Goal: Task Accomplishment & Management: Manage account settings

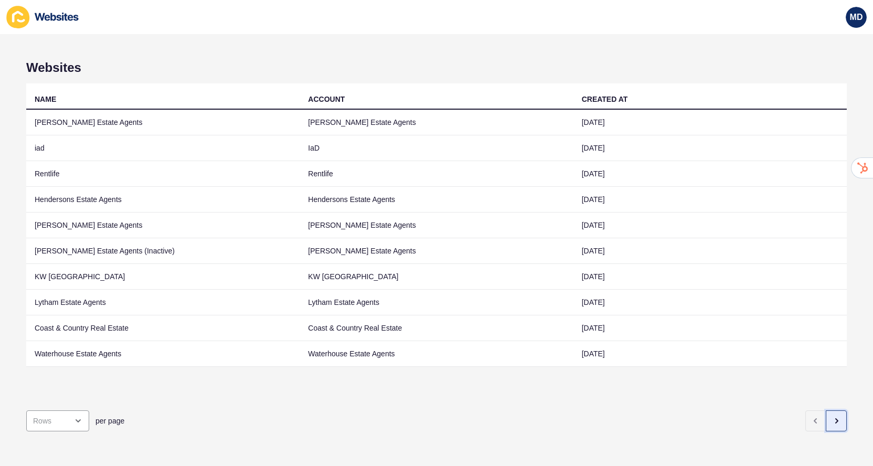
click at [838, 423] on icon "button" at bounding box center [836, 421] width 8 height 8
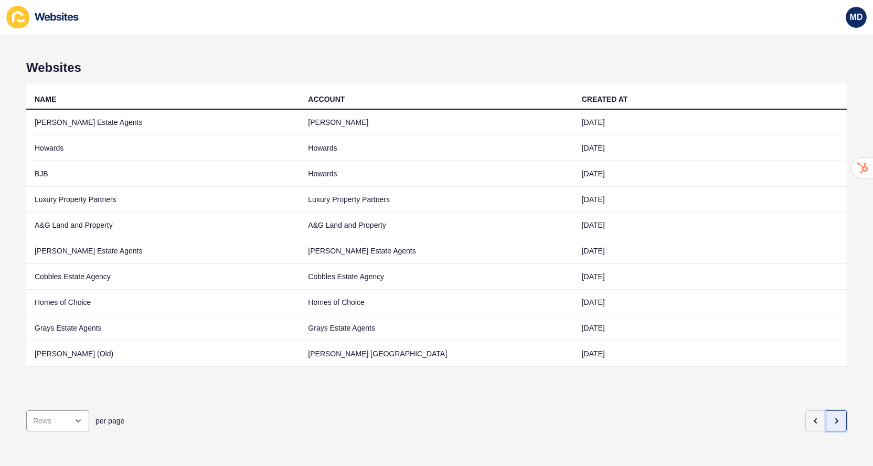
click at [839, 420] on icon "button" at bounding box center [836, 421] width 8 height 8
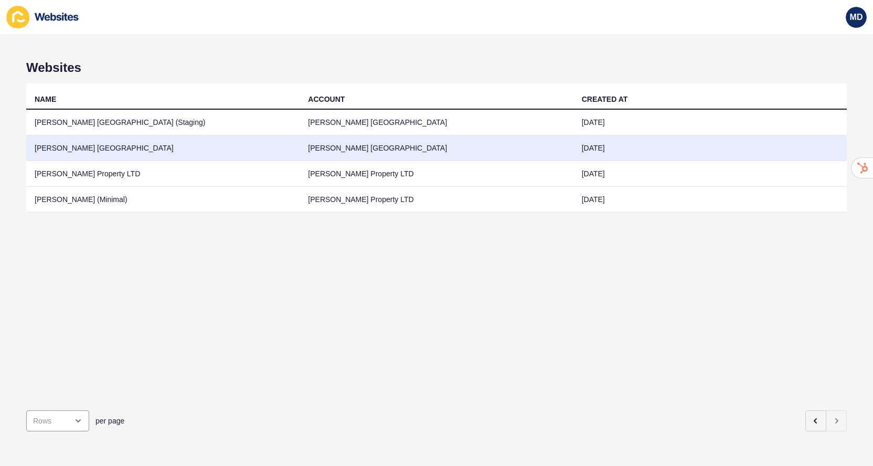
click at [84, 143] on td "[PERSON_NAME] [GEOGRAPHIC_DATA]" at bounding box center [162, 148] width 273 height 26
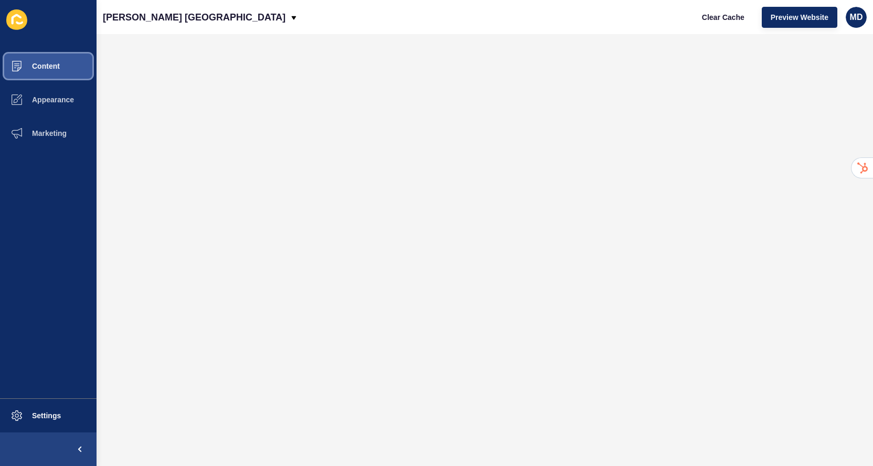
click at [42, 68] on span "Content" at bounding box center [28, 66] width 61 height 8
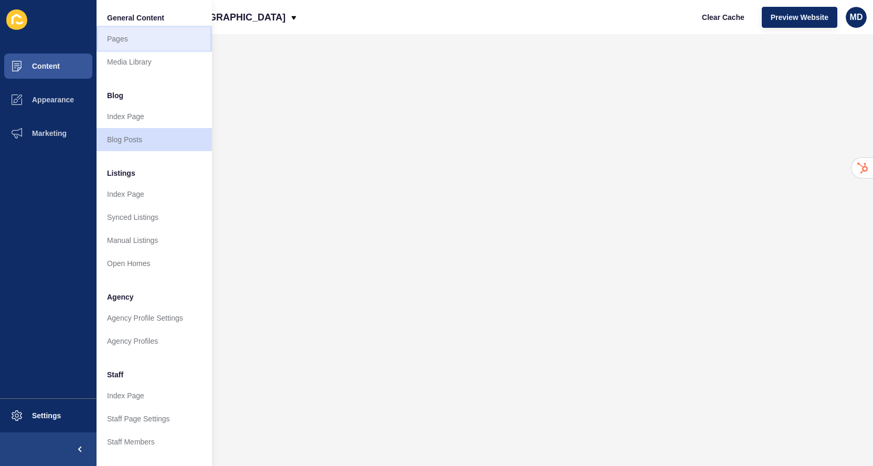
click at [134, 38] on link "Pages" at bounding box center [154, 38] width 115 height 23
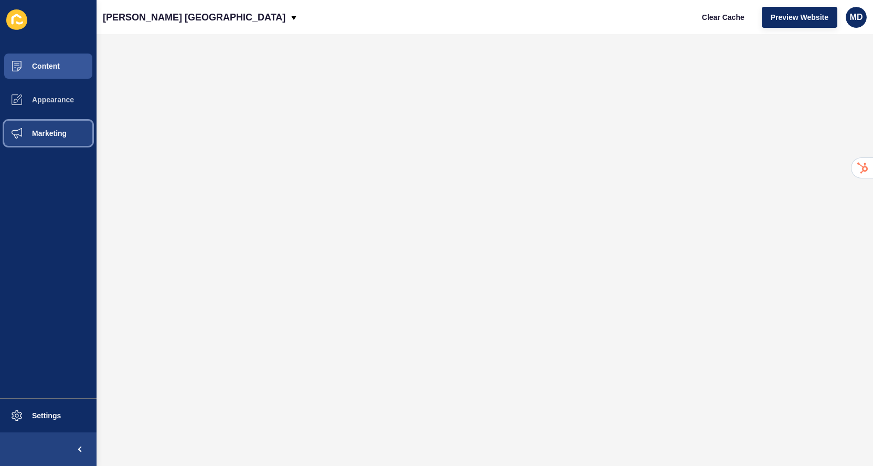
click at [54, 141] on button "Marketing" at bounding box center [48, 133] width 97 height 34
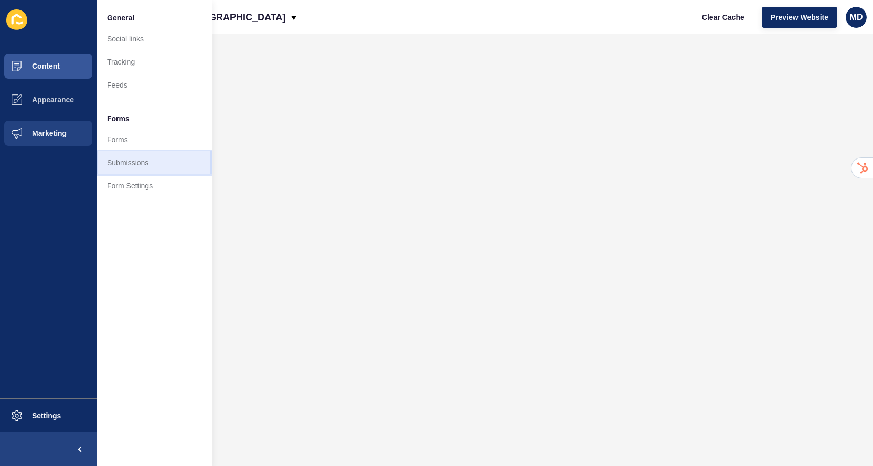
click at [146, 152] on link "Submissions" at bounding box center [154, 162] width 115 height 23
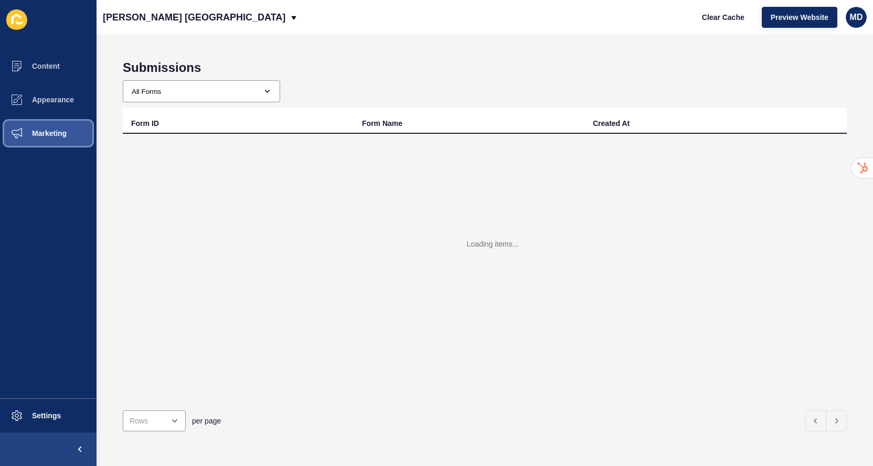
click at [49, 142] on button "Marketing" at bounding box center [48, 133] width 97 height 34
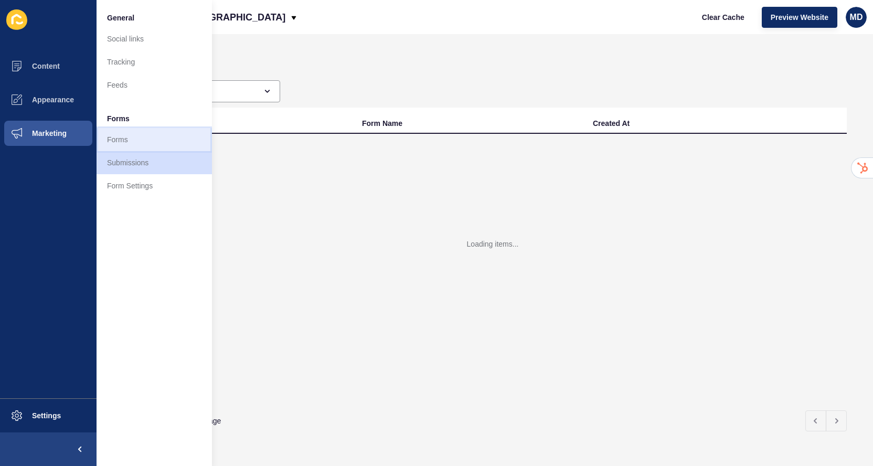
click at [111, 135] on link "Forms" at bounding box center [154, 139] width 115 height 23
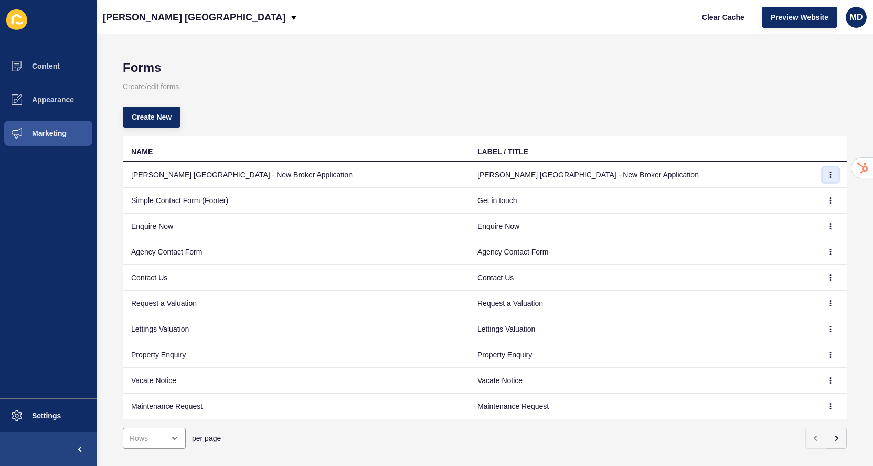
click at [833, 169] on button "button" at bounding box center [831, 174] width 16 height 15
click at [797, 199] on link "Edit" at bounding box center [801, 195] width 73 height 23
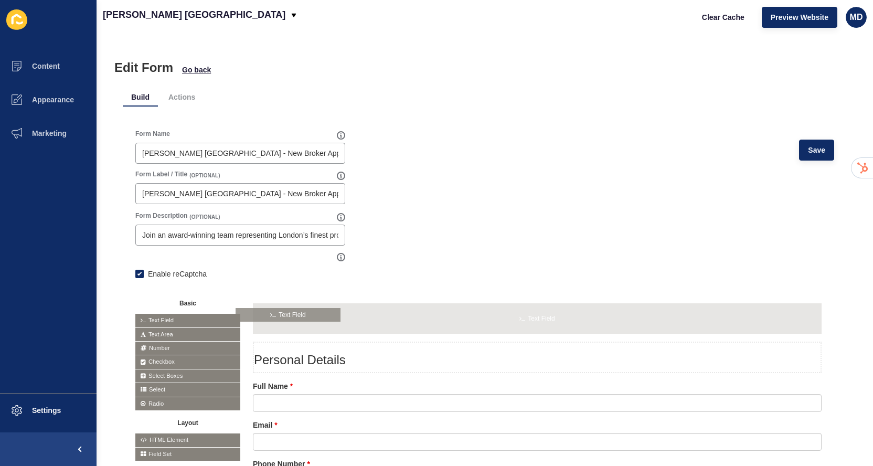
drag, startPoint x: 185, startPoint y: 321, endPoint x: 285, endPoint y: 315, distance: 100.9
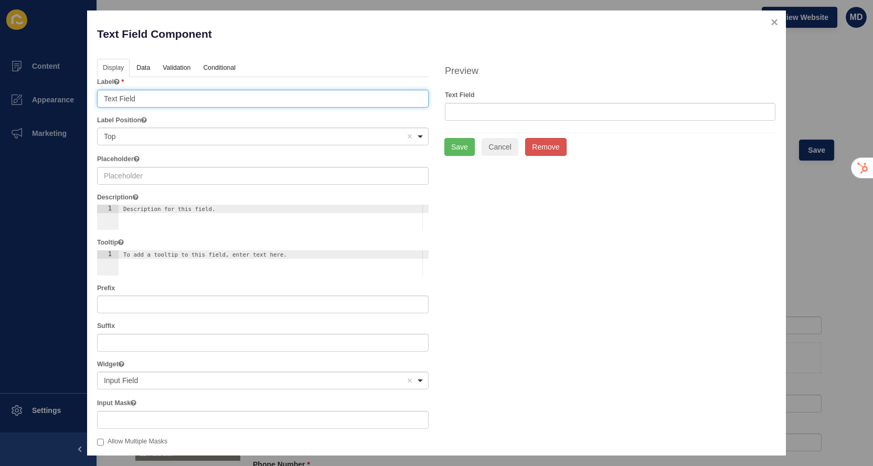
click at [169, 96] on input "Text Field" at bounding box center [263, 99] width 332 height 18
paste input "Upload your CV (optional but encouraged)"
type input "Upload your CV (optional but encouraged)"
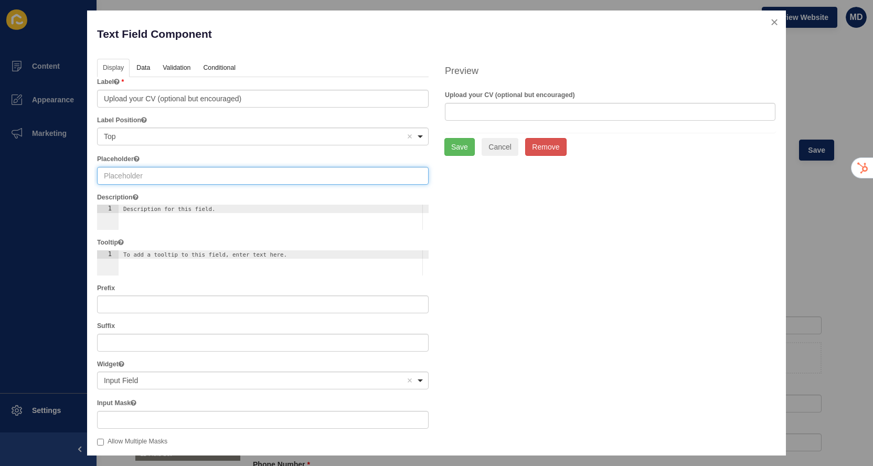
click at [126, 177] on input "text" at bounding box center [263, 176] width 332 height 18
type input "URL"
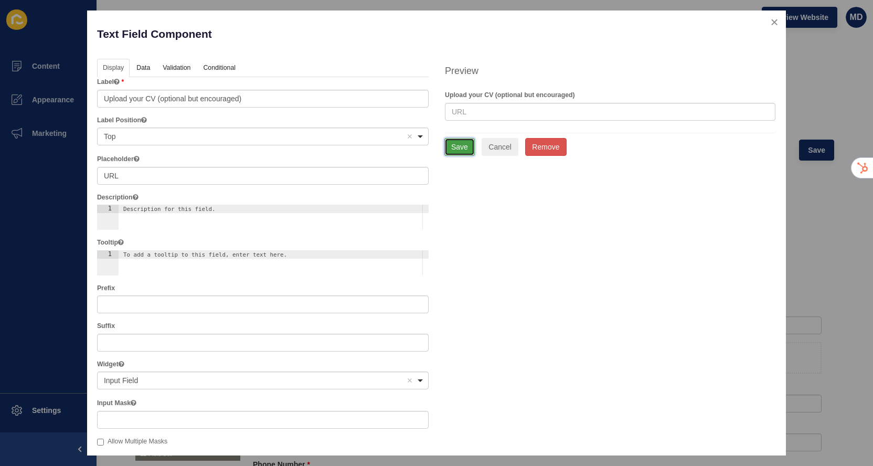
click at [456, 144] on button "Save" at bounding box center [459, 147] width 30 height 18
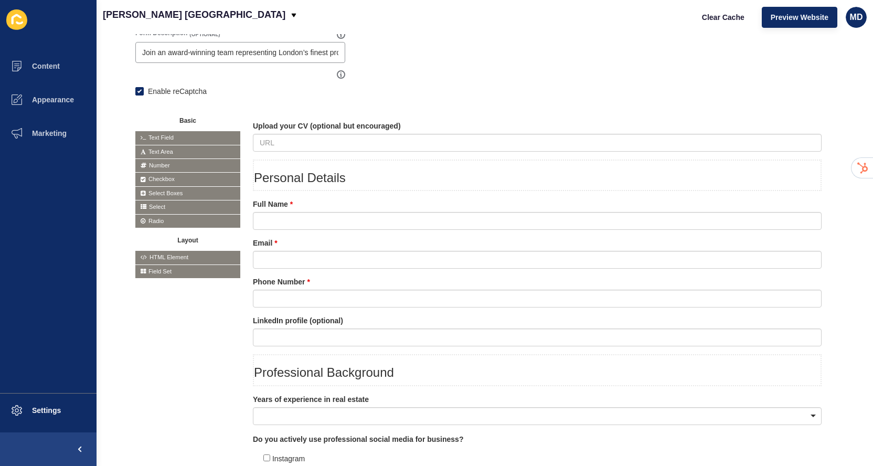
scroll to position [228, 0]
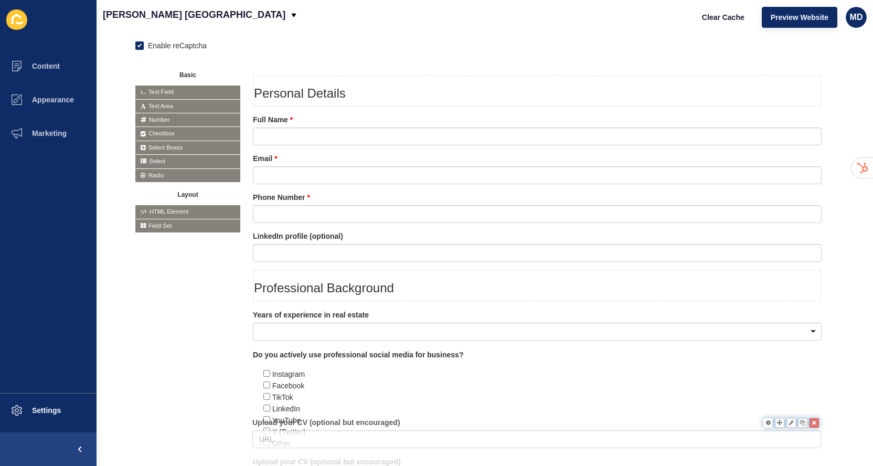
drag, startPoint x: 391, startPoint y: 80, endPoint x: 390, endPoint y: 422, distance: 341.5
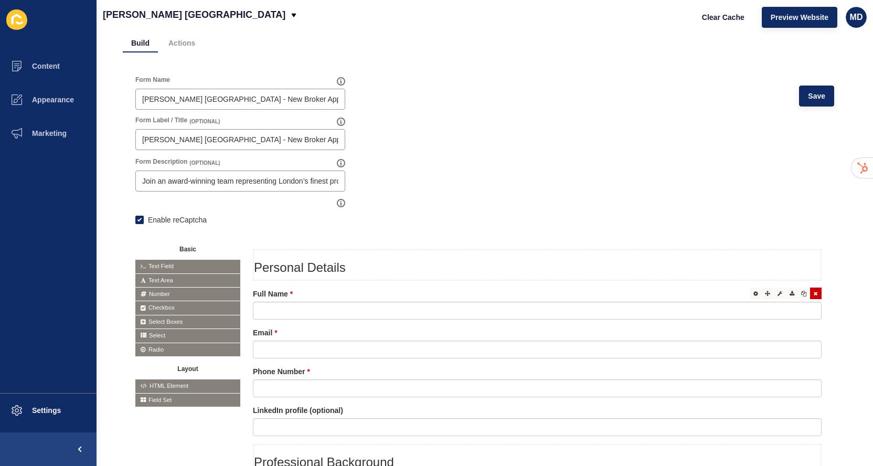
scroll to position [71, 0]
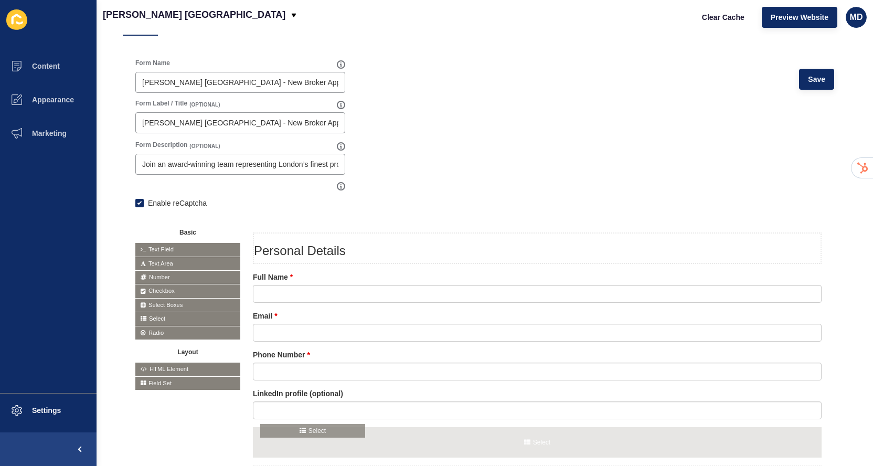
drag, startPoint x: 183, startPoint y: 318, endPoint x: 308, endPoint y: 430, distance: 167.9
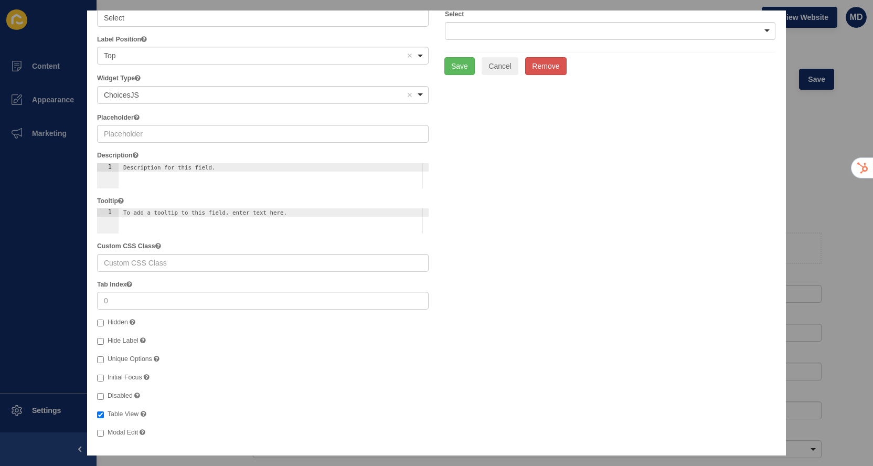
scroll to position [0, 0]
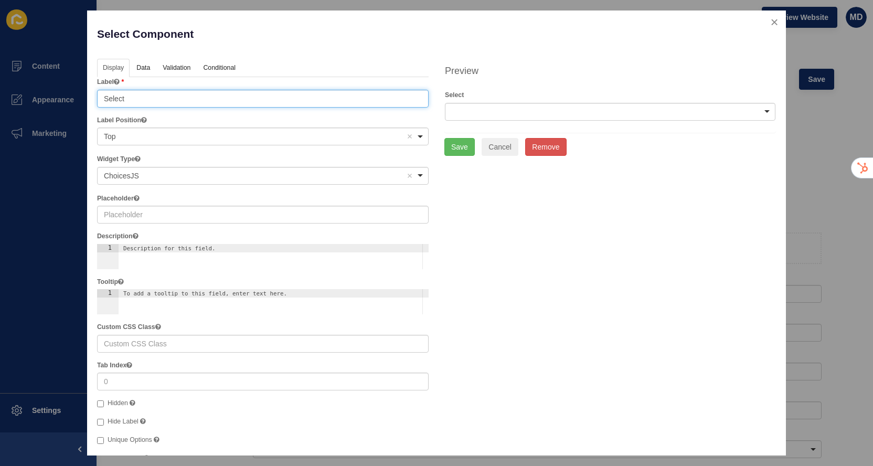
click at [203, 91] on input "Select" at bounding box center [263, 99] width 332 height 18
paste input "How did you hear about [PERSON_NAME] [GEOGRAPHIC_DATA]?"
paste input "text"
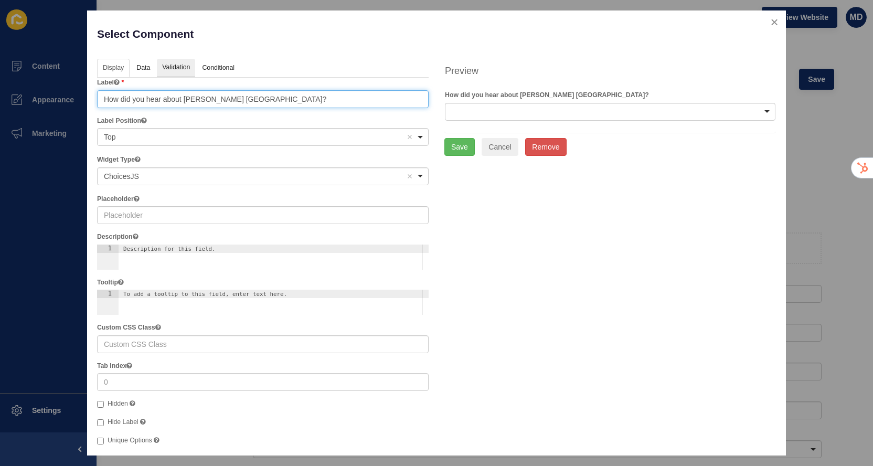
type input "How did you hear about [PERSON_NAME] [GEOGRAPHIC_DATA]?"
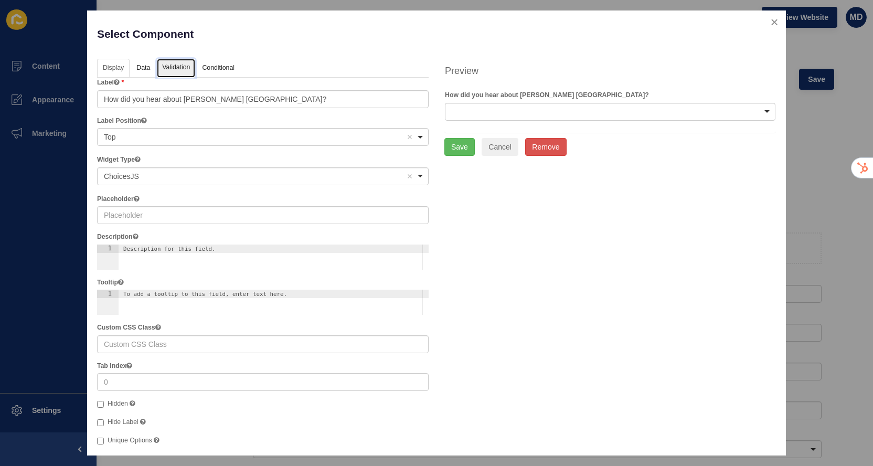
click at [183, 71] on link "Validation" at bounding box center [176, 68] width 38 height 19
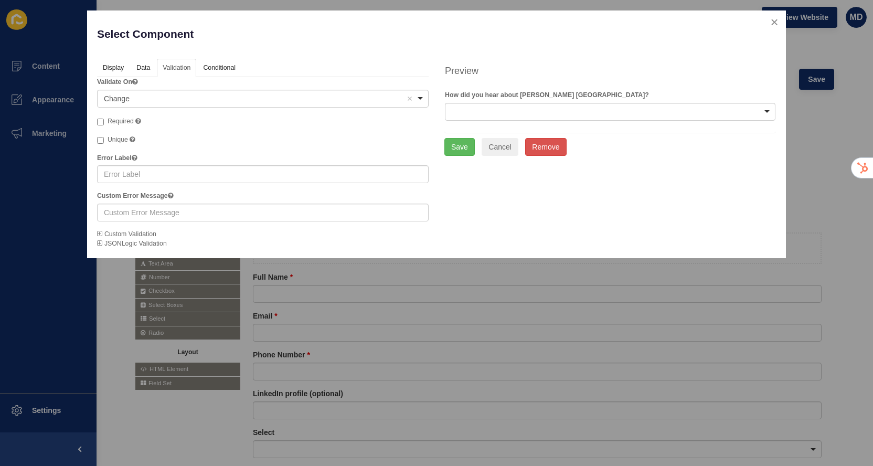
click at [117, 123] on span "Required" at bounding box center [121, 121] width 26 height 7
click at [104, 123] on input "Required" at bounding box center [100, 122] width 7 height 7
checkbox input "true"
click at [144, 65] on link "Data" at bounding box center [143, 68] width 24 height 19
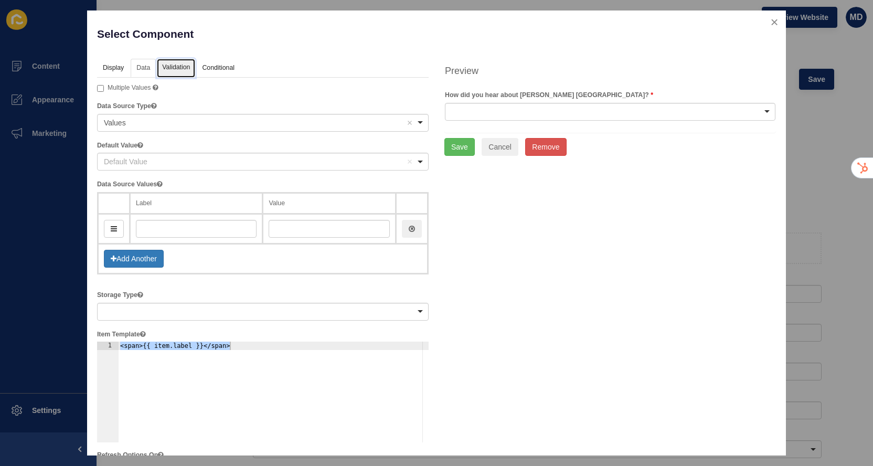
click at [184, 71] on link "Validation" at bounding box center [176, 68] width 38 height 19
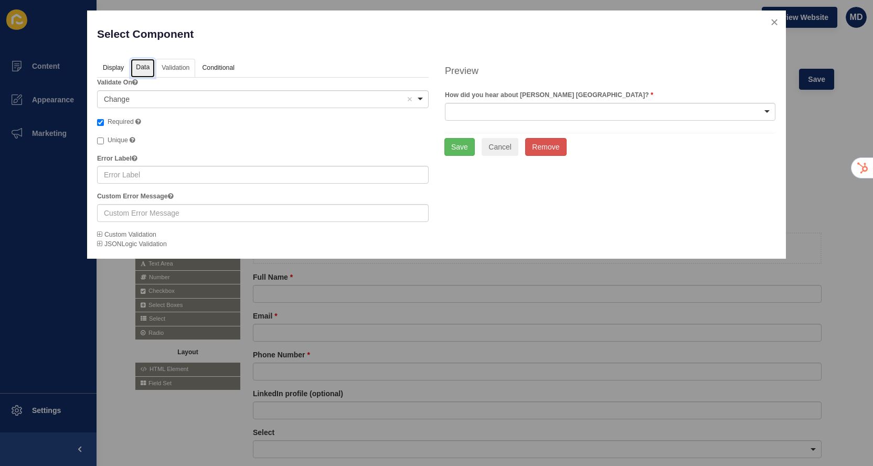
click at [137, 65] on link "Data" at bounding box center [143, 68] width 24 height 19
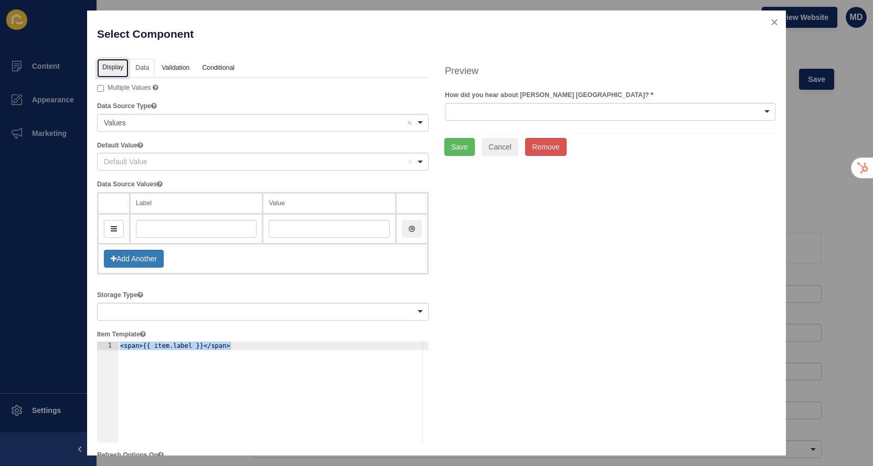
click at [115, 68] on link "Display" at bounding box center [112, 68] width 31 height 19
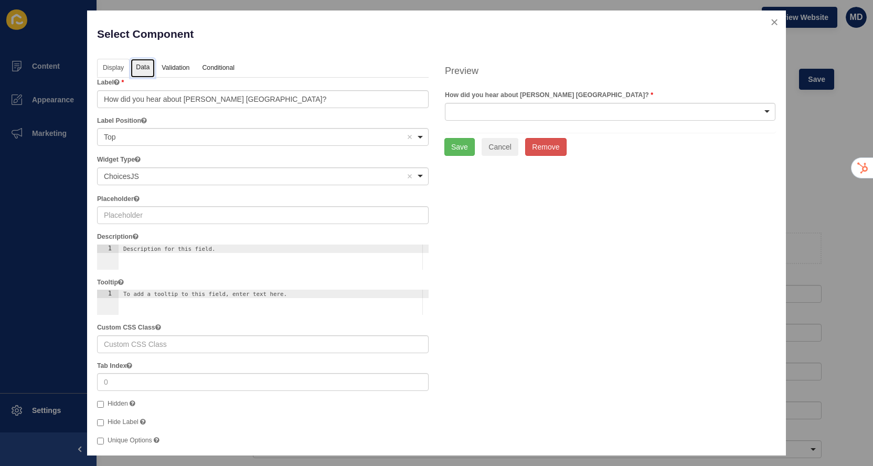
click at [142, 68] on link "Data" at bounding box center [143, 68] width 24 height 19
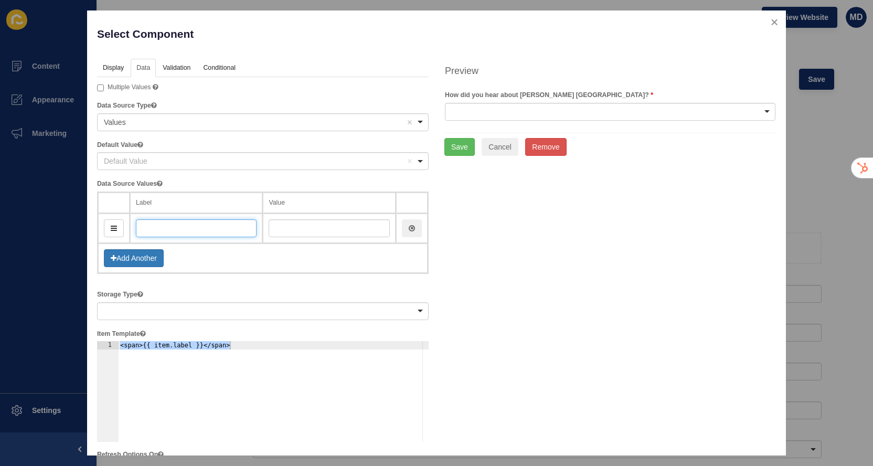
click at [234, 231] on input "text" at bounding box center [196, 228] width 121 height 18
paste input "Referral"
type input "Referral"
type input "referral"
type input "Referral"
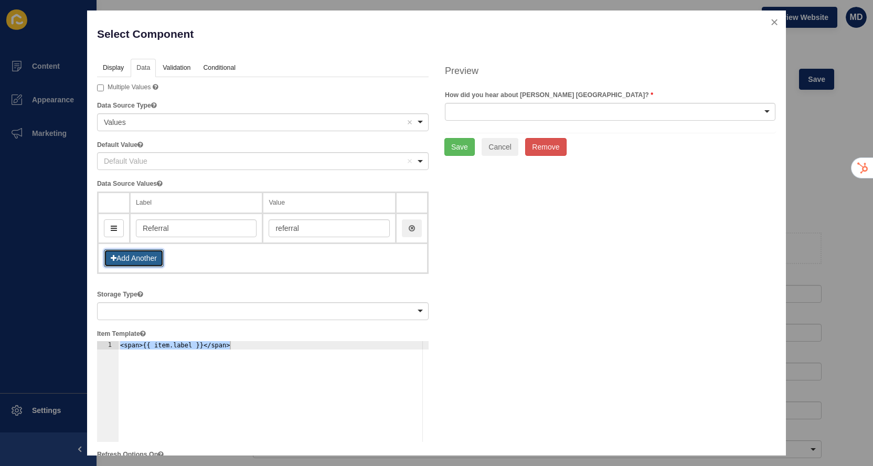
click at [152, 254] on button "Add Another" at bounding box center [134, 258] width 60 height 18
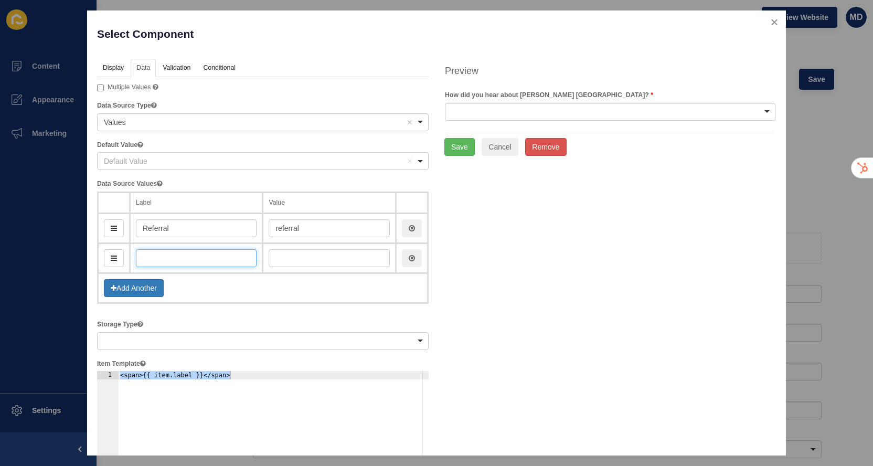
click at [150, 264] on input "text" at bounding box center [196, 258] width 121 height 18
paste input "LinkedIn"
type input "LinkedIn"
type input "linkedIn"
type input "LinkedIn"
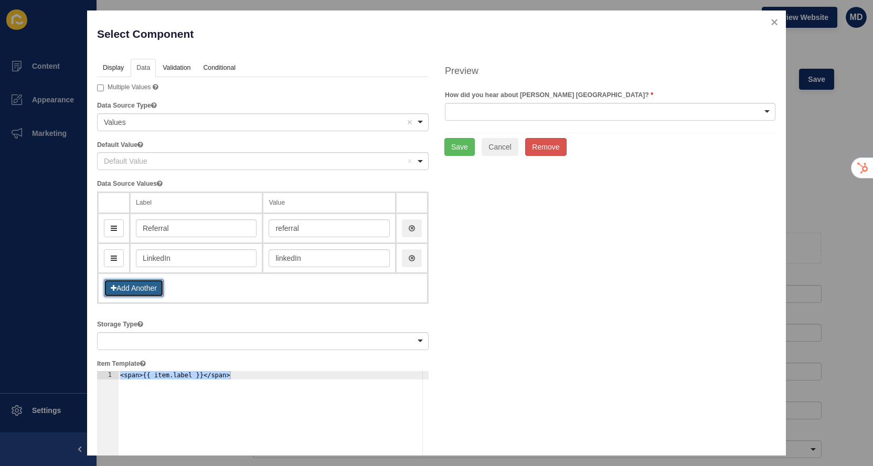
click at [154, 285] on button "Add Another" at bounding box center [134, 288] width 60 height 18
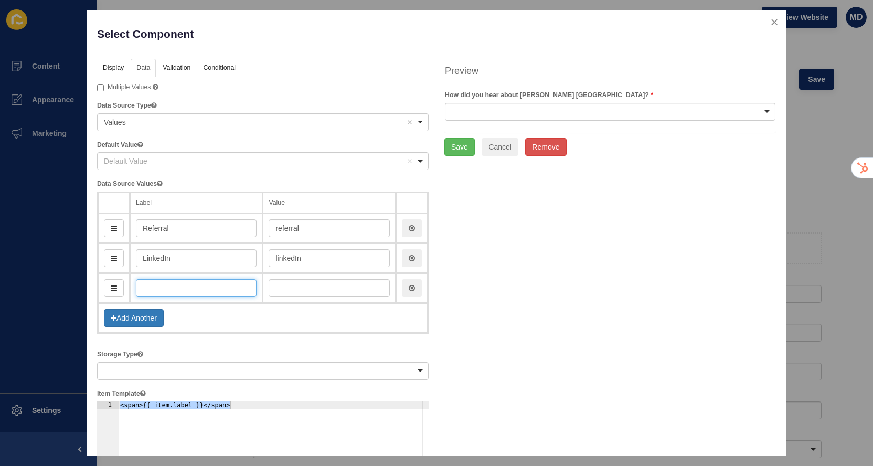
click at [158, 286] on input "text" at bounding box center [196, 288] width 121 height 18
paste input "[PERSON_NAME] [GEOGRAPHIC_DATA] Website"
type input "[PERSON_NAME] [GEOGRAPHIC_DATA] Website"
type input "jefferiesLondonWebsite"
type input "[PERSON_NAME] [GEOGRAPHIC_DATA] Website"
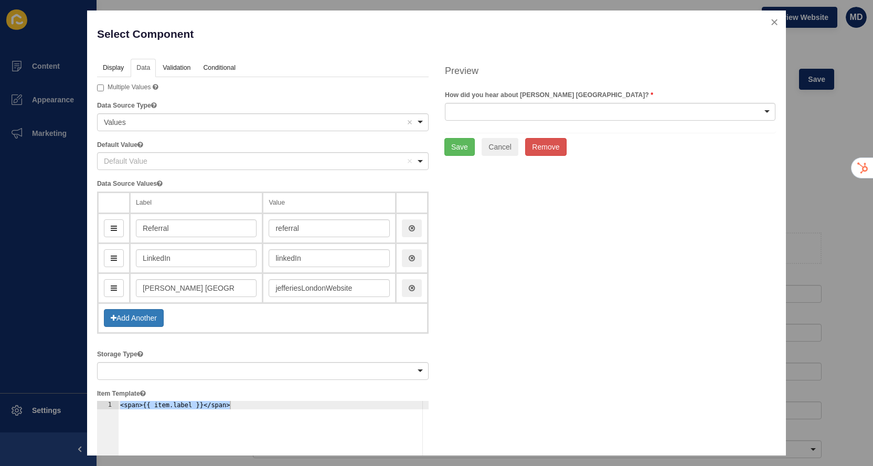
click at [138, 328] on td "Add Another" at bounding box center [263, 318] width 330 height 30
click at [134, 321] on button "Add Another" at bounding box center [134, 318] width 60 height 18
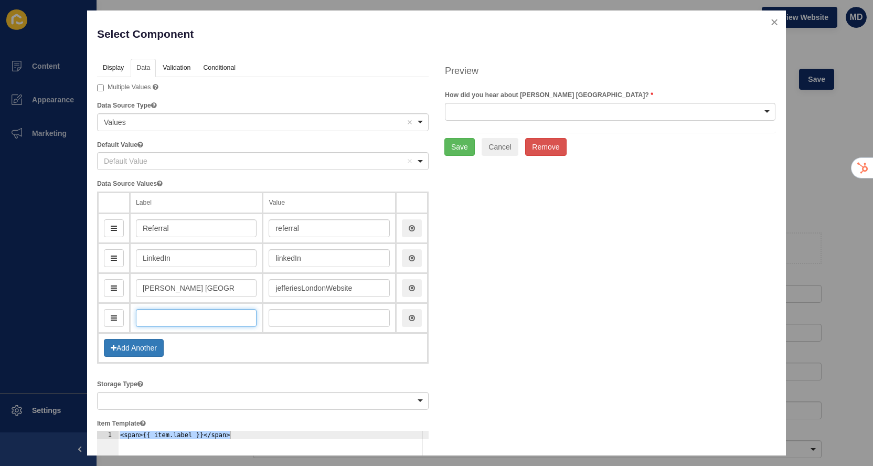
click at [155, 319] on input "text" at bounding box center [196, 318] width 121 height 18
paste input "Industry Event"
type input "Industry Event"
type input "industryEvent"
type input "Industry Event"
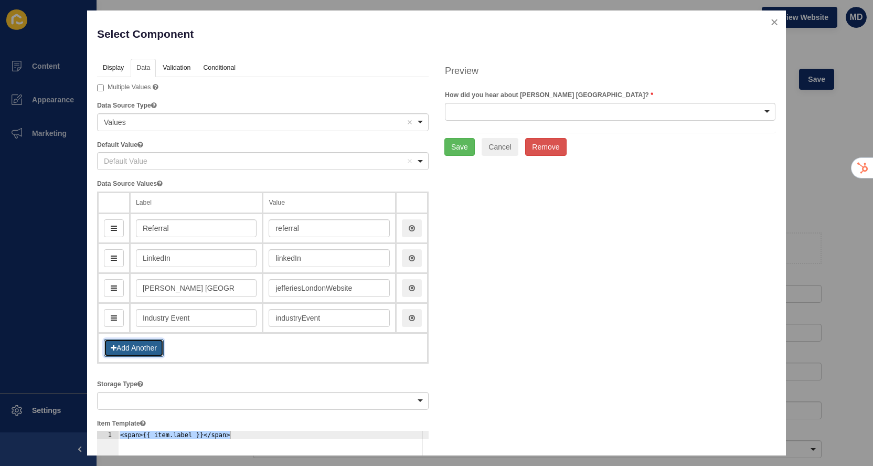
click at [141, 351] on button "Add Another" at bounding box center [134, 348] width 60 height 18
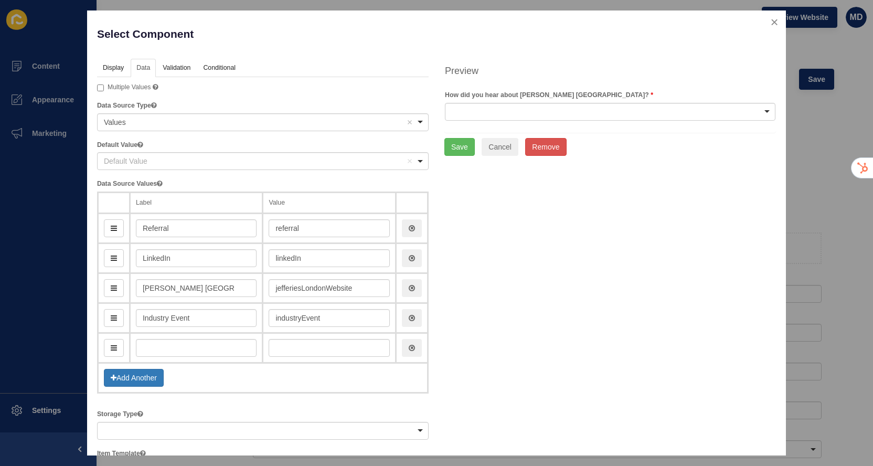
click at [157, 335] on td at bounding box center [196, 348] width 133 height 30
click at [157, 343] on input "text" at bounding box center [196, 348] width 121 height 18
paste input "Other"
type input "Other"
type input "other"
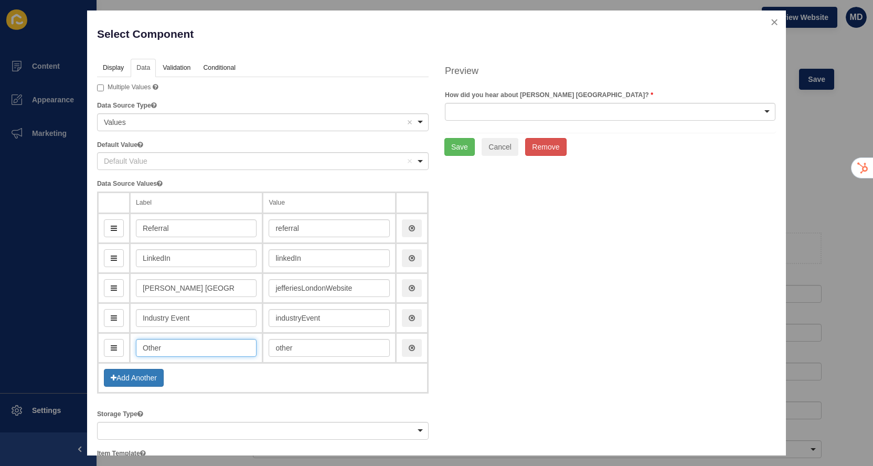
type input "Other"
click at [459, 152] on button "Save" at bounding box center [459, 147] width 30 height 18
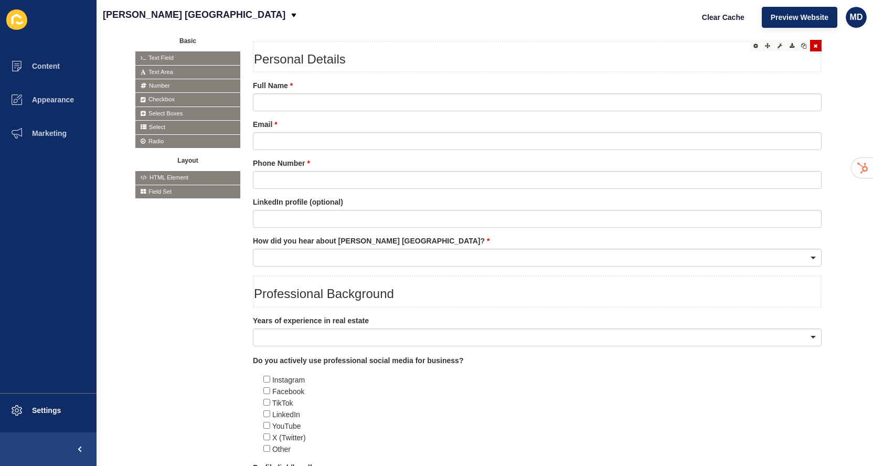
scroll to position [453, 0]
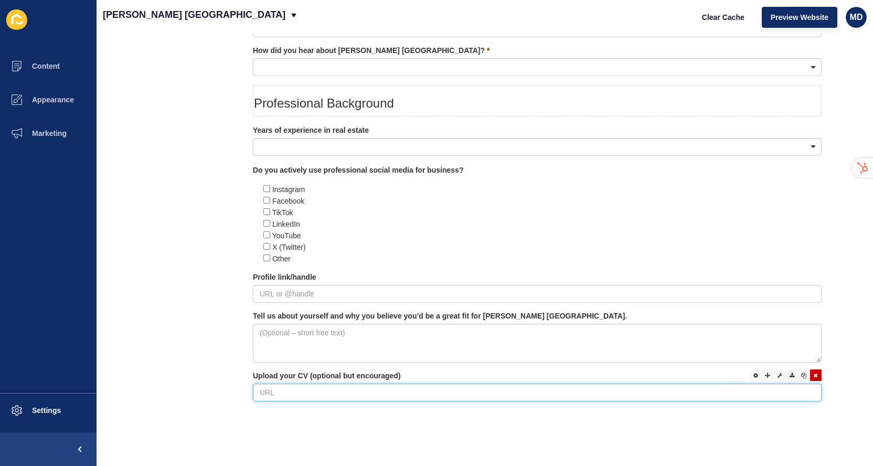
click at [310, 398] on input "text" at bounding box center [537, 392] width 569 height 18
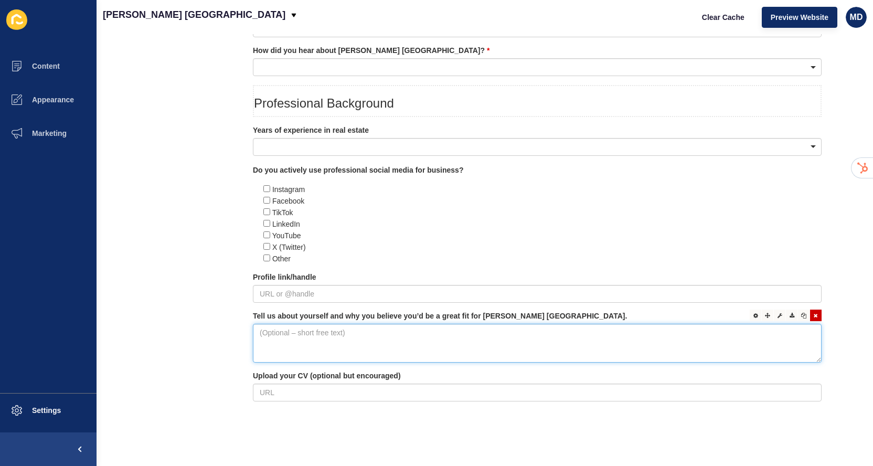
click at [323, 347] on textarea at bounding box center [537, 343] width 569 height 39
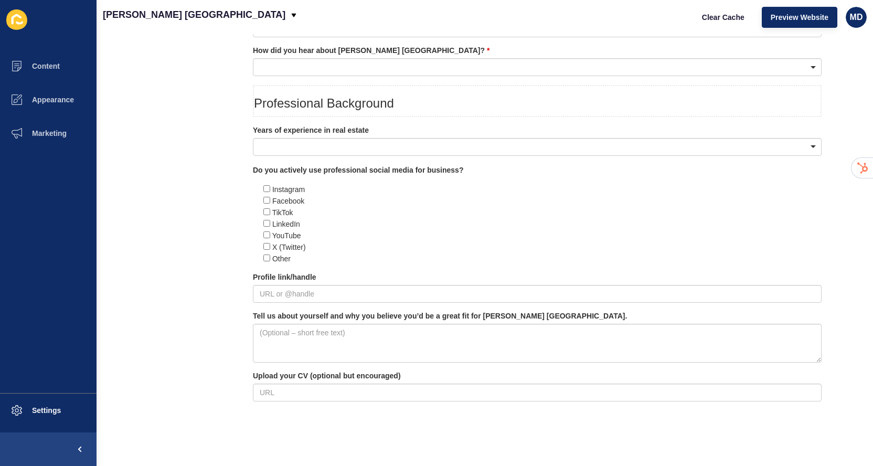
click at [310, 404] on div "Personal Details Full Name Email Phone Number LinkedIn profile (optional)" at bounding box center [537, 132] width 569 height 564
click at [310, 396] on input "text" at bounding box center [537, 392] width 569 height 18
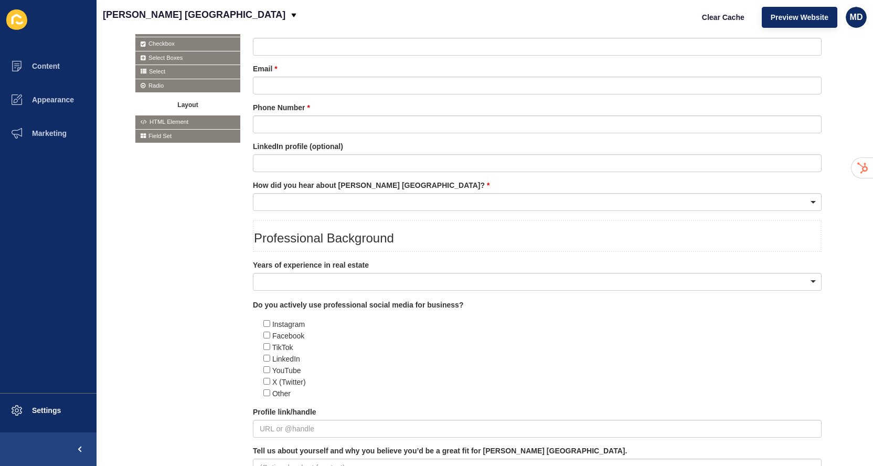
scroll to position [383, 0]
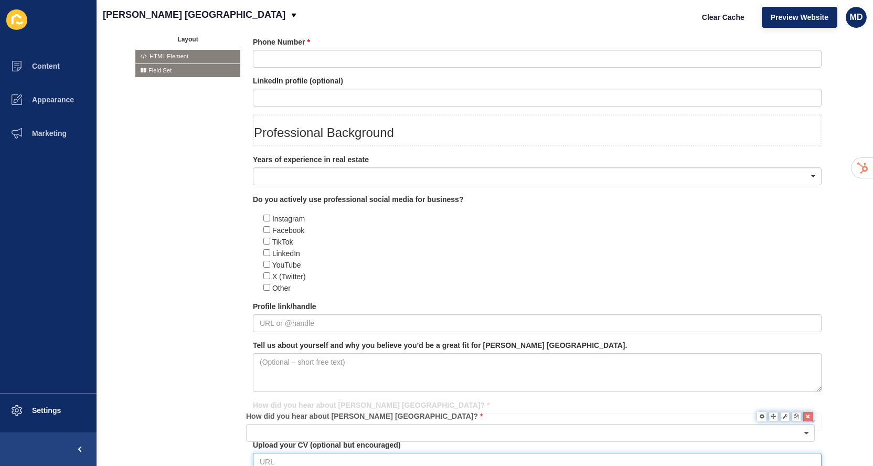
drag, startPoint x: 410, startPoint y: 132, endPoint x: 402, endPoint y: 430, distance: 298.6
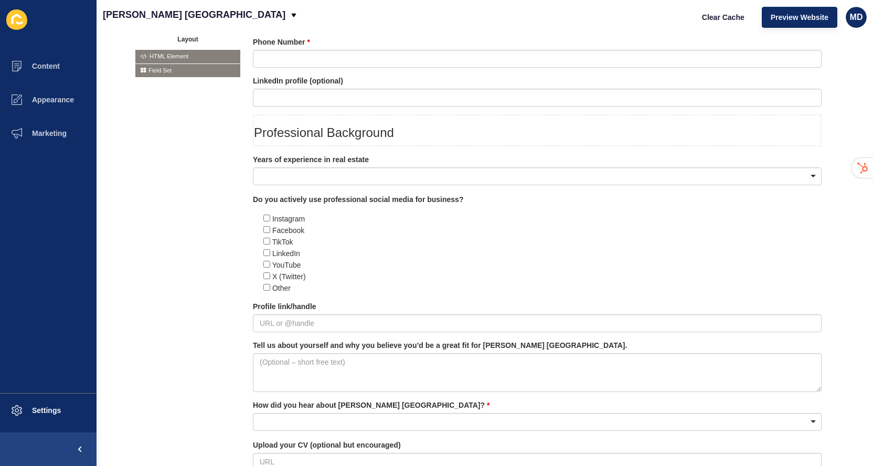
scroll to position [453, 0]
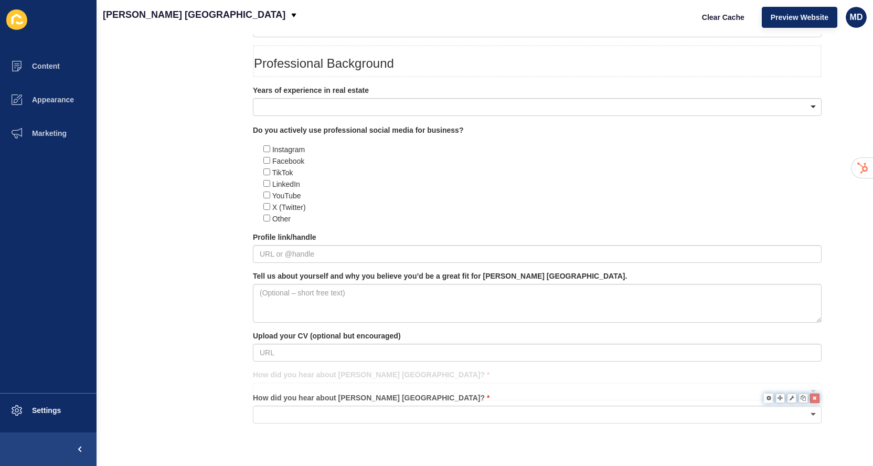
drag, startPoint x: 374, startPoint y: 353, endPoint x: 374, endPoint y: 415, distance: 62.4
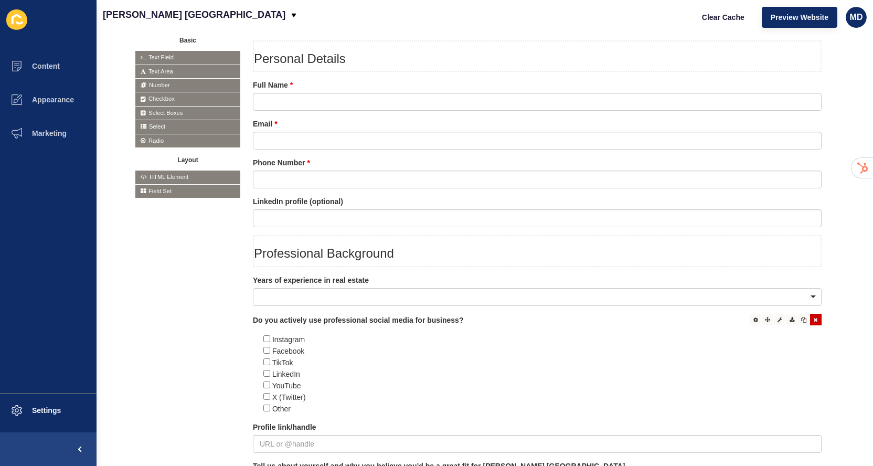
scroll to position [0, 0]
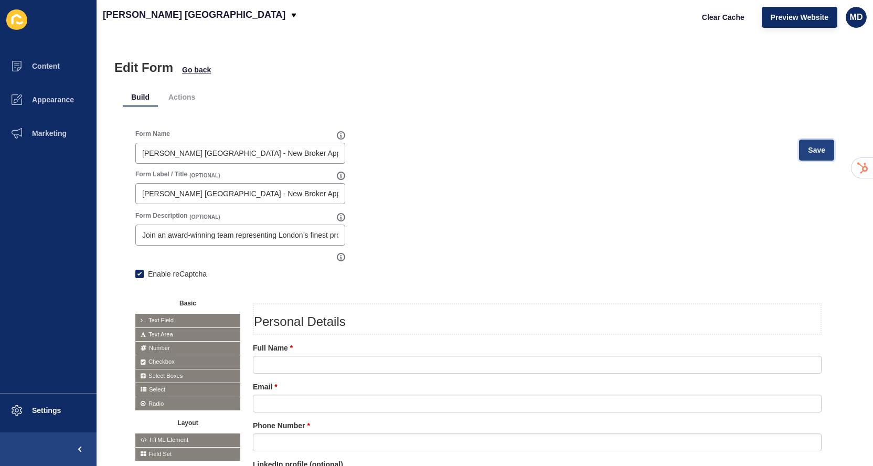
click at [814, 156] on button "Save" at bounding box center [816, 150] width 35 height 21
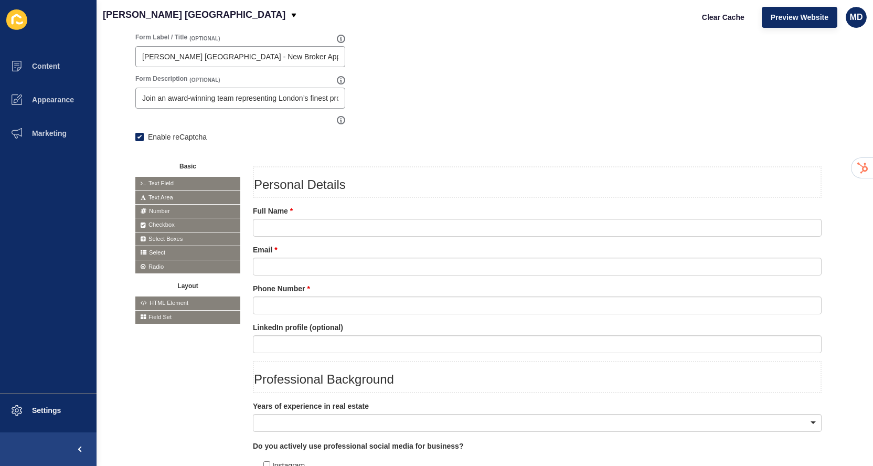
scroll to position [141, 0]
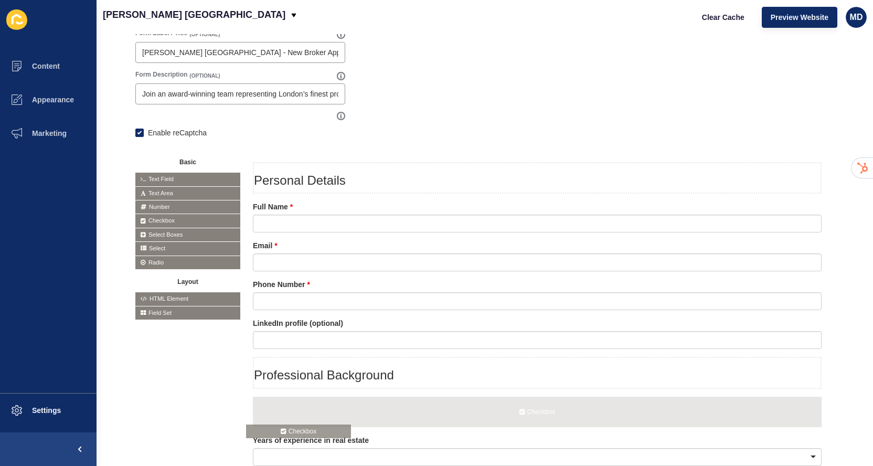
drag, startPoint x: 193, startPoint y: 220, endPoint x: 304, endPoint y: 429, distance: 237.3
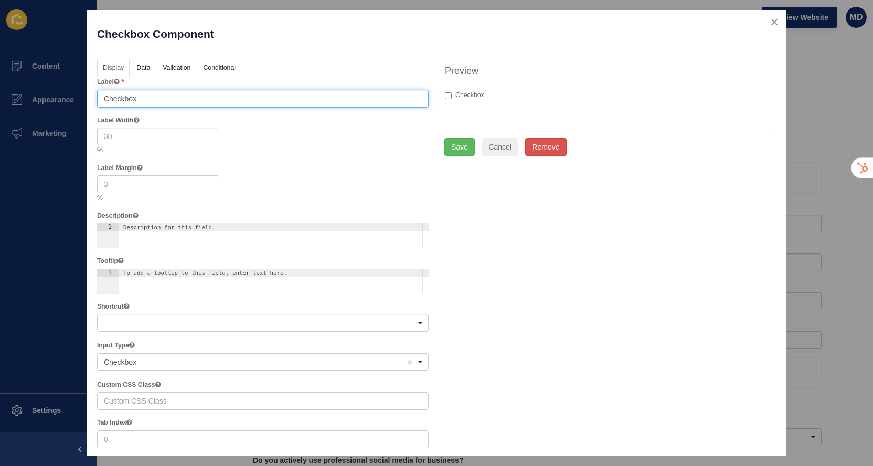
click at [202, 98] on input "Checkbox" at bounding box center [263, 99] width 332 height 18
paste input "I confirm that the information provided is accurate to the best of my knowledge…"
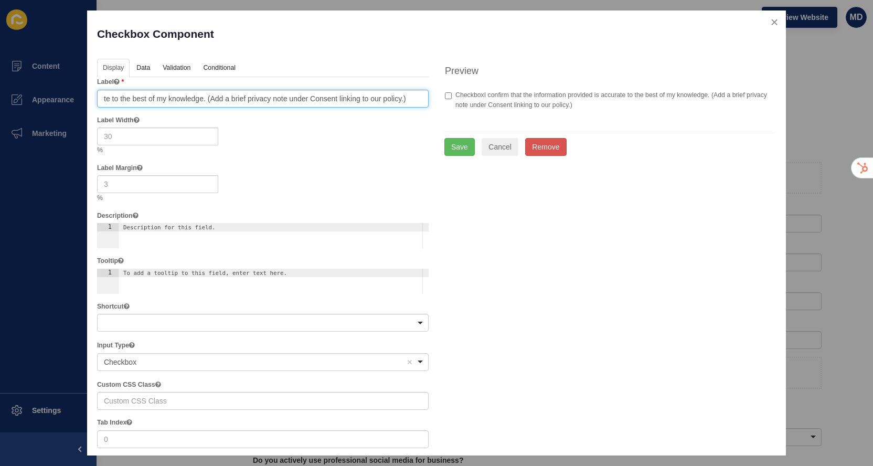
paste input "text"
type input "I confirm that the information provided is accurate to the best of my knowledge…"
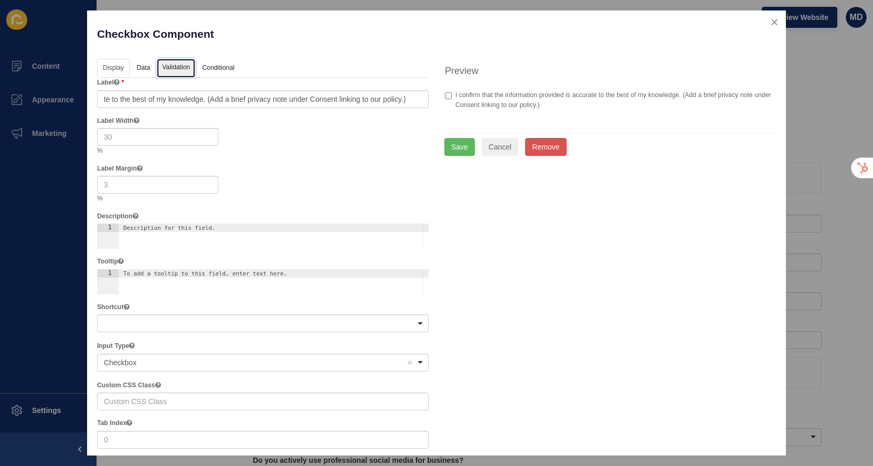
click at [172, 70] on link "Validation" at bounding box center [176, 68] width 38 height 19
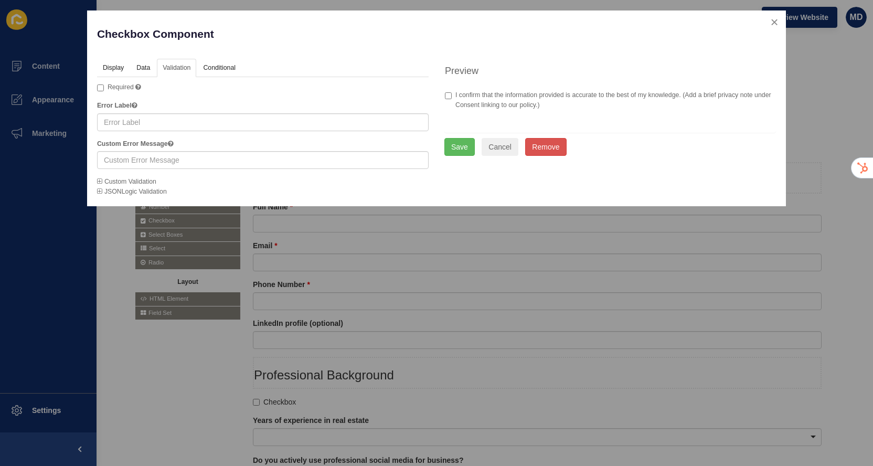
click at [119, 93] on div "Required Error Label Custom Error Message Custom Validation JSONLogic Validation" at bounding box center [263, 139] width 332 height 114
click at [119, 91] on label "Required" at bounding box center [119, 87] width 44 height 10
click at [104, 91] on input "Required" at bounding box center [100, 87] width 7 height 7
checkbox input "true"
click at [451, 146] on button "Save" at bounding box center [459, 147] width 30 height 18
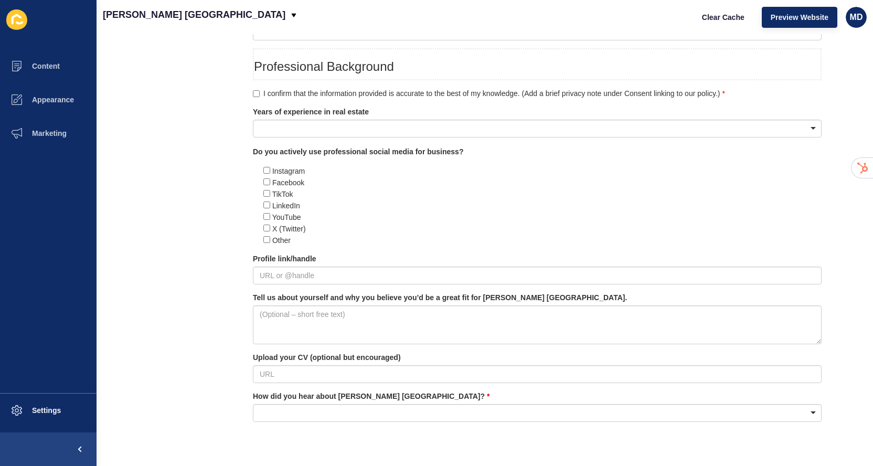
scroll to position [454, 0]
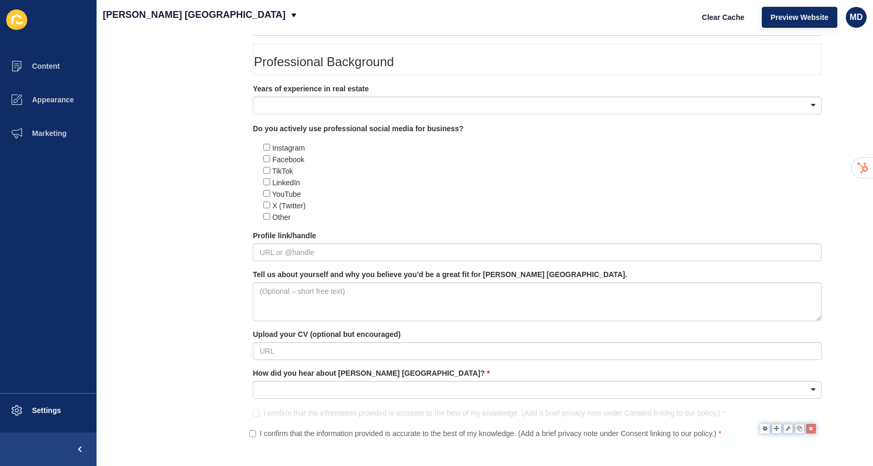
drag, startPoint x: 323, startPoint y: 83, endPoint x: 319, endPoint y: 425, distance: 342.6
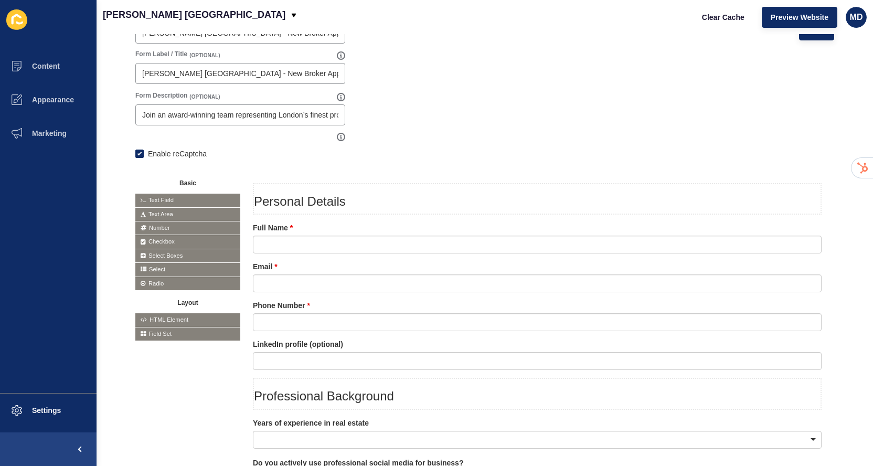
scroll to position [0, 0]
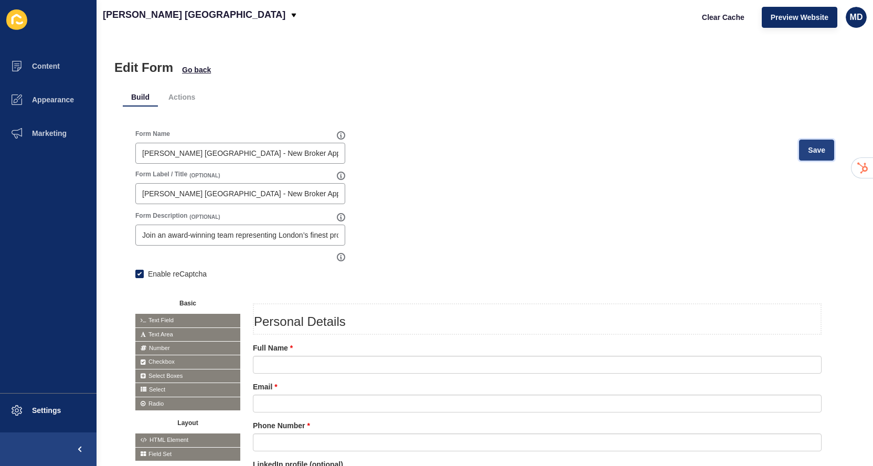
click at [822, 149] on span "Save" at bounding box center [816, 150] width 17 height 10
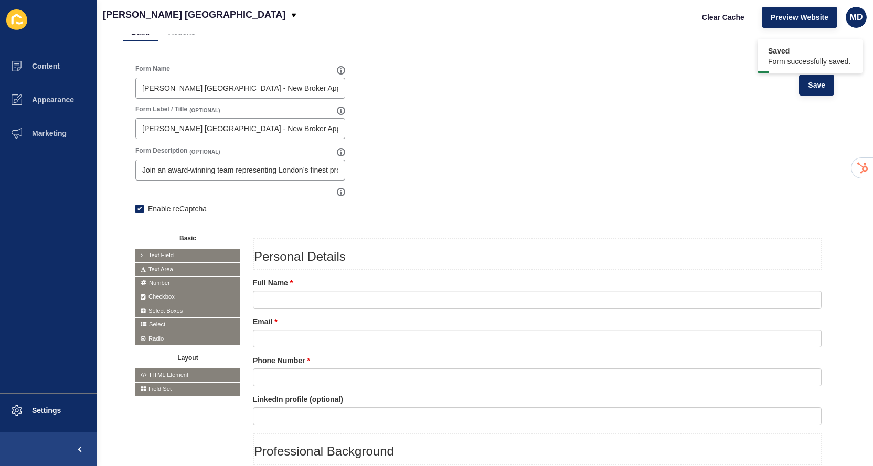
scroll to position [33, 0]
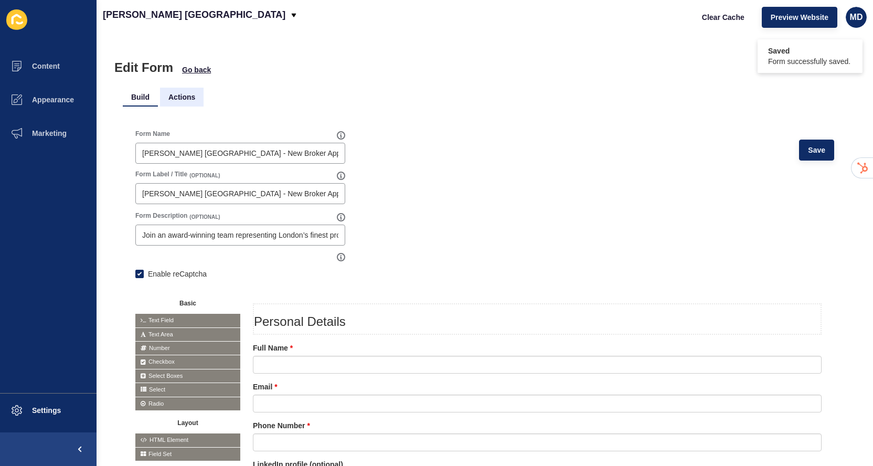
click at [178, 106] on li "Actions" at bounding box center [182, 97] width 44 height 19
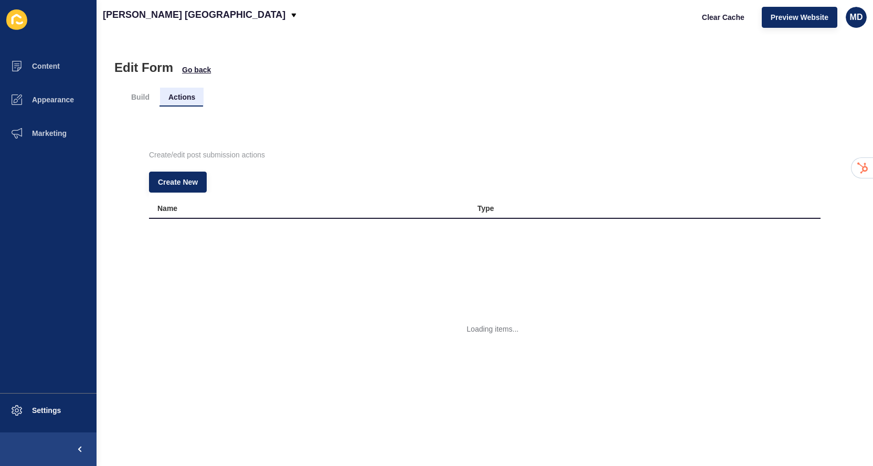
scroll to position [0, 0]
click at [174, 183] on span "Create New" at bounding box center [178, 182] width 40 height 10
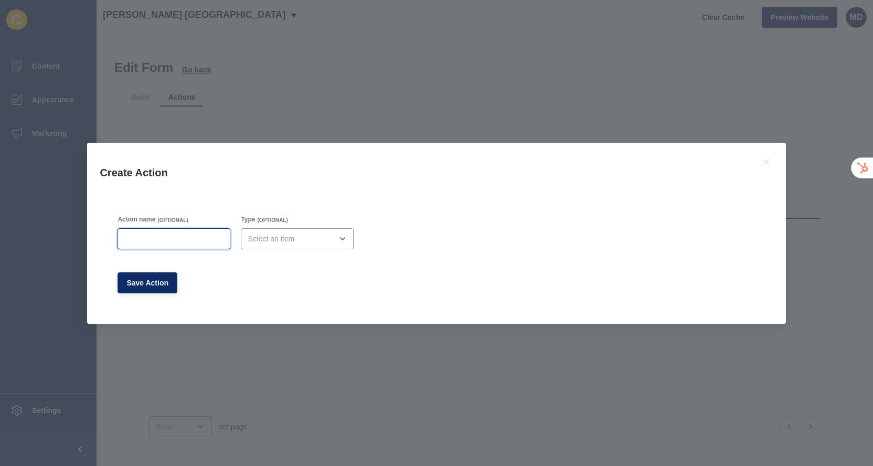
click at [144, 237] on input "Action name" at bounding box center [173, 238] width 99 height 10
type input "Message"
click at [253, 239] on div "open menu" at bounding box center [290, 238] width 84 height 10
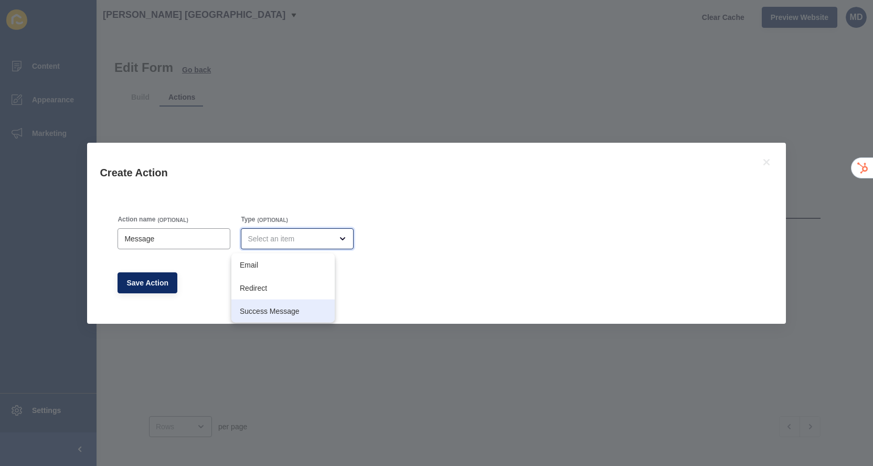
click at [252, 314] on span "Success Message" at bounding box center [283, 311] width 87 height 10
type input "Success Message"
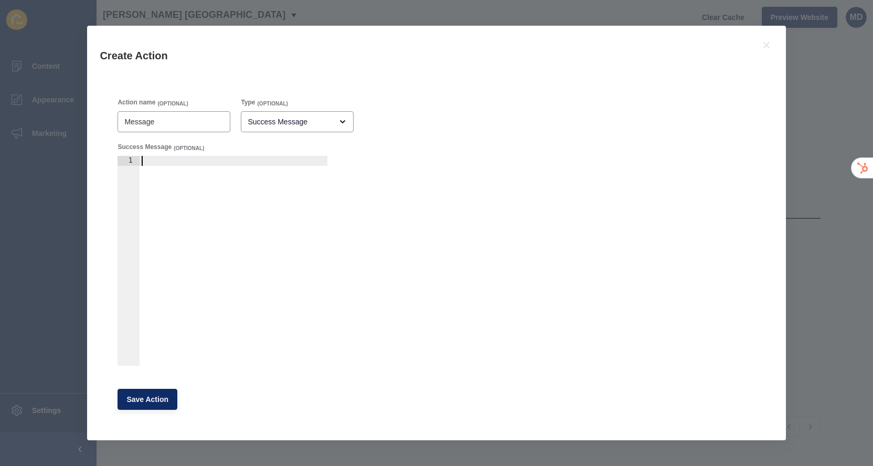
click at [182, 159] on div at bounding box center [234, 271] width 188 height 230
paste textarea "Thank you for your application! A member of our team will be in touch soon."
type textarea "Thank you for your application! A member of our team will be in touch soon."
click at [141, 401] on span "Save Action" at bounding box center [147, 399] width 42 height 10
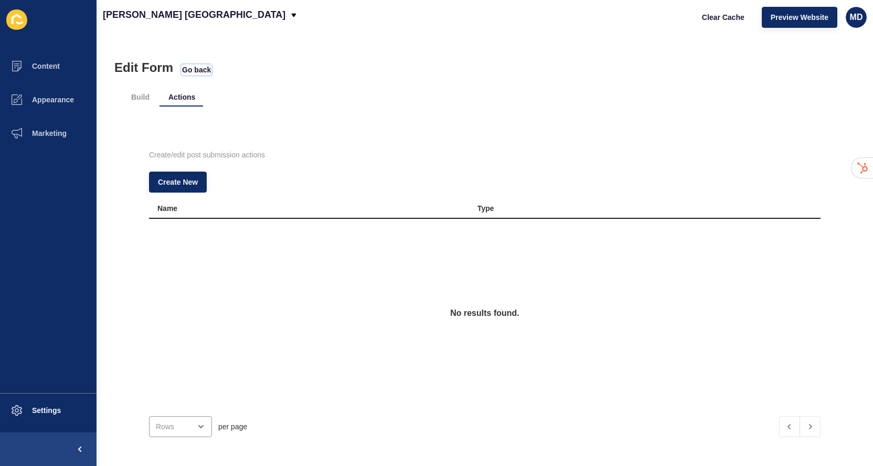
click at [191, 72] on span "Go back" at bounding box center [196, 70] width 29 height 10
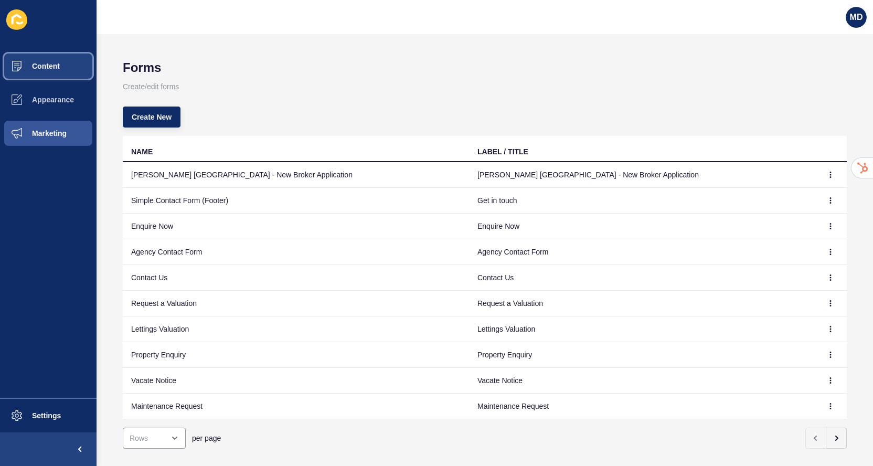
click at [59, 71] on button "Content" at bounding box center [48, 66] width 97 height 34
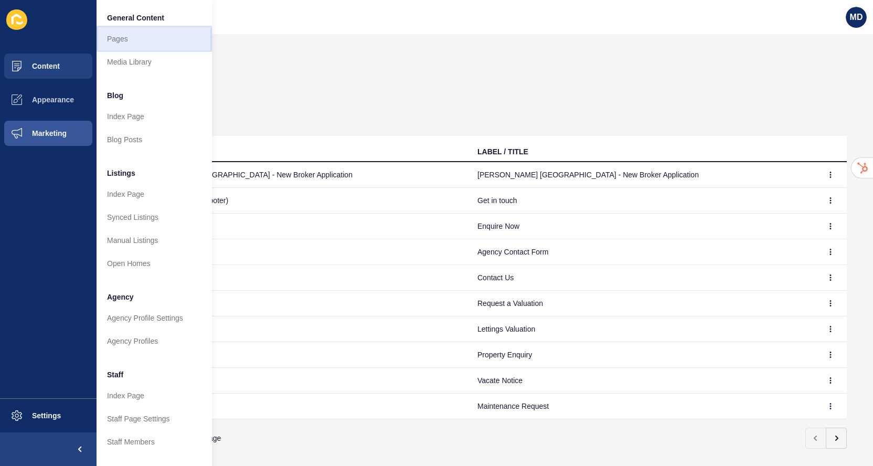
click at [118, 45] on link "Pages" at bounding box center [154, 38] width 115 height 23
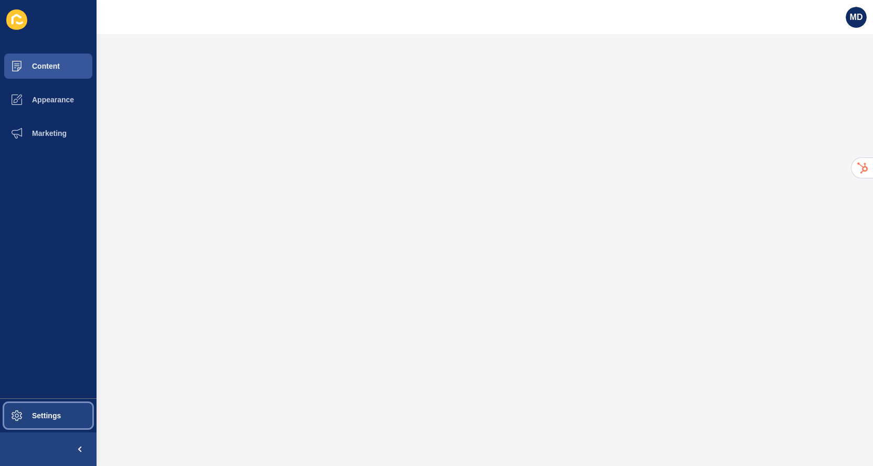
click at [31, 417] on span "Settings" at bounding box center [29, 415] width 62 height 8
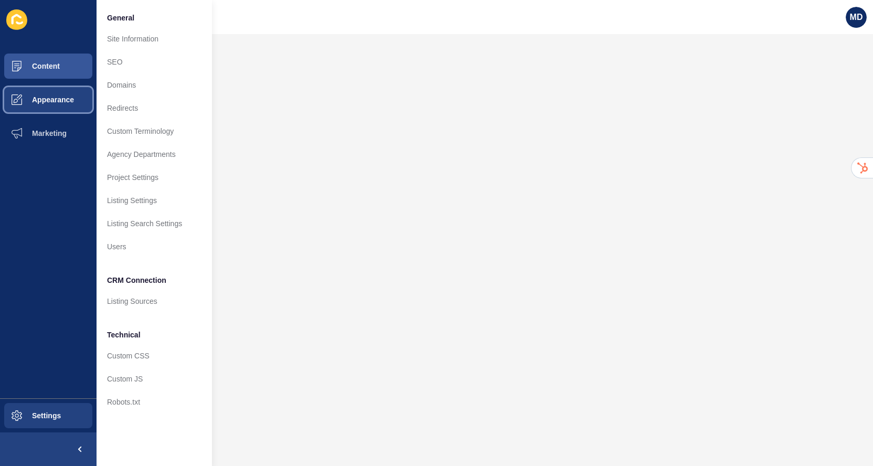
click at [74, 111] on button "Appearance" at bounding box center [48, 100] width 97 height 34
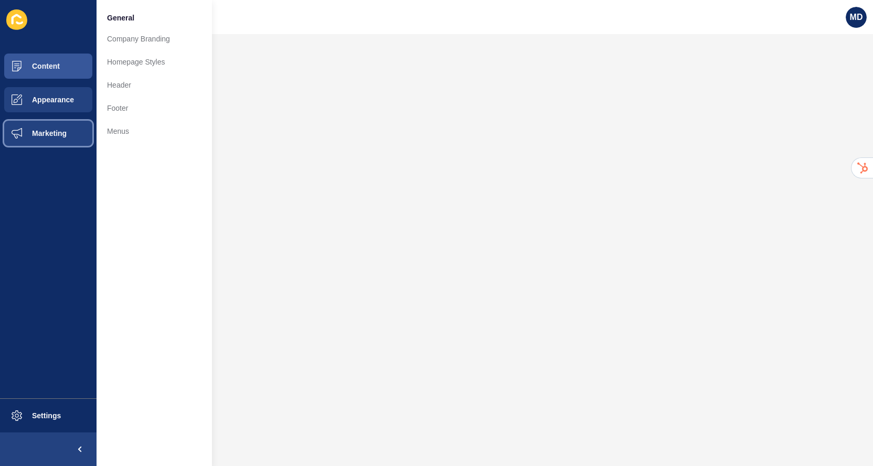
click at [59, 130] on span "Marketing" at bounding box center [32, 133] width 68 height 8
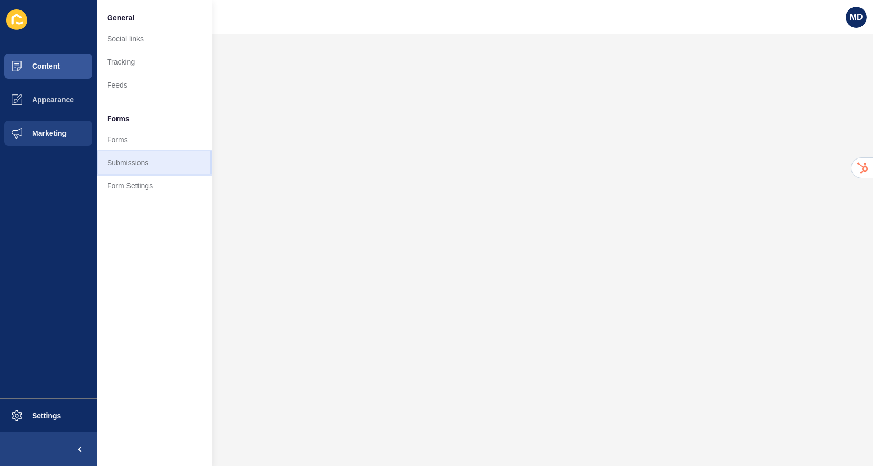
click at [124, 165] on link "Submissions" at bounding box center [154, 162] width 115 height 23
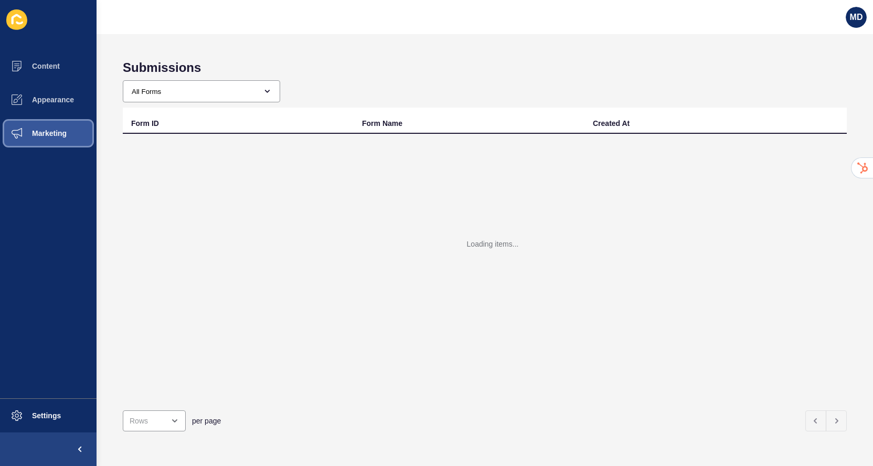
click at [46, 133] on span "Marketing" at bounding box center [32, 133] width 68 height 8
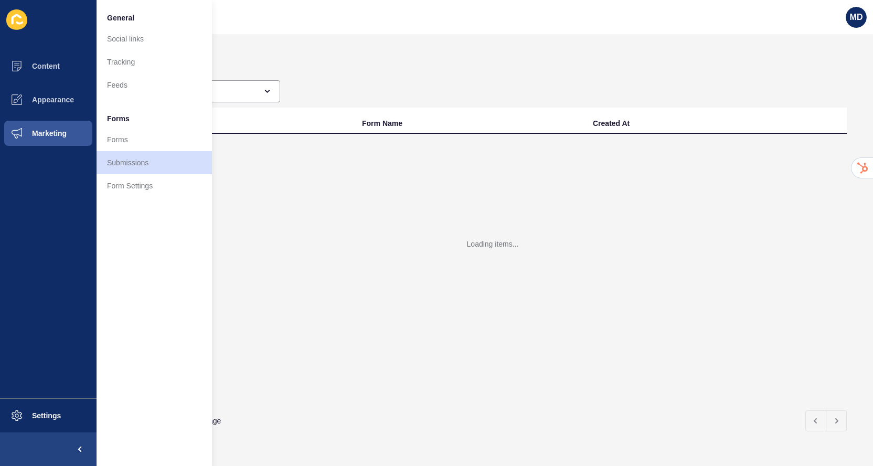
click at [357, 58] on div "Submissions All Forms Form ID Form Name Created At Loading items... per page" at bounding box center [485, 250] width 776 height 432
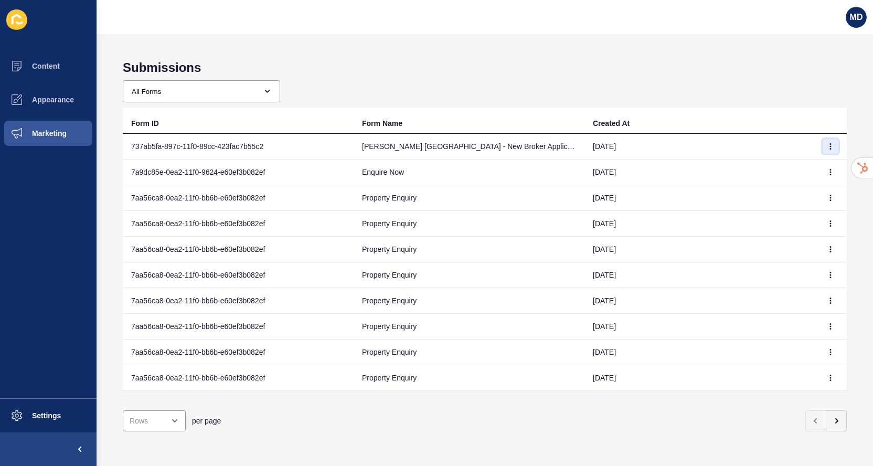
click at [835, 144] on button "button" at bounding box center [831, 146] width 16 height 15
click at [791, 167] on link "View" at bounding box center [801, 167] width 73 height 23
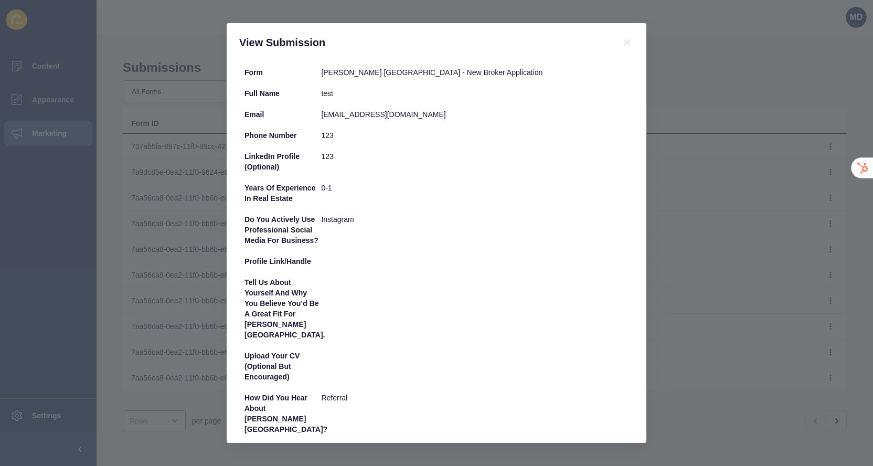
scroll to position [150, 0]
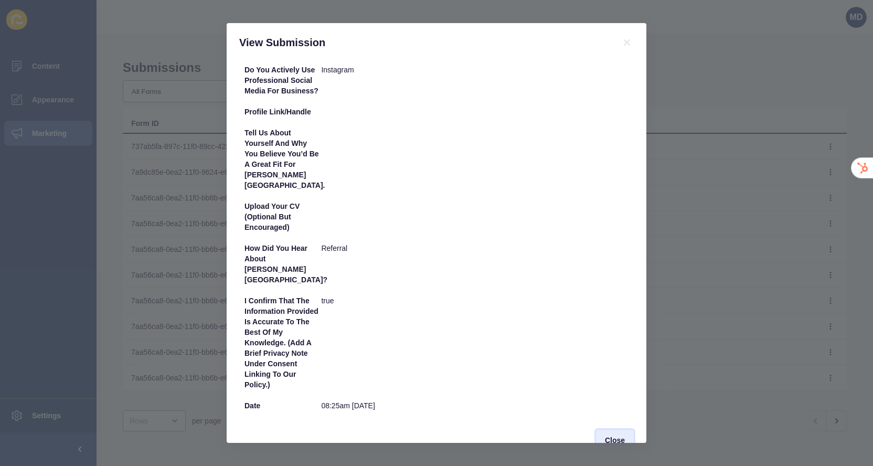
click at [611, 435] on span "Close" at bounding box center [615, 440] width 20 height 10
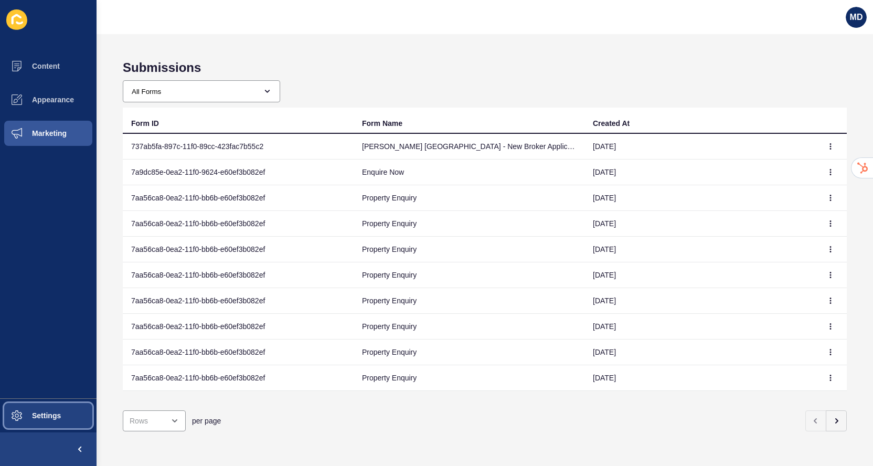
click at [29, 428] on span at bounding box center [17, 416] width 34 height 34
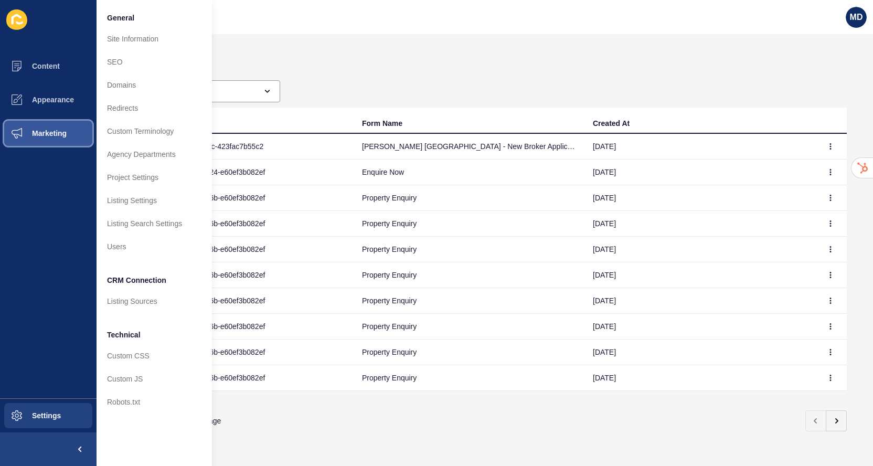
click at [28, 133] on span "Marketing" at bounding box center [32, 133] width 68 height 8
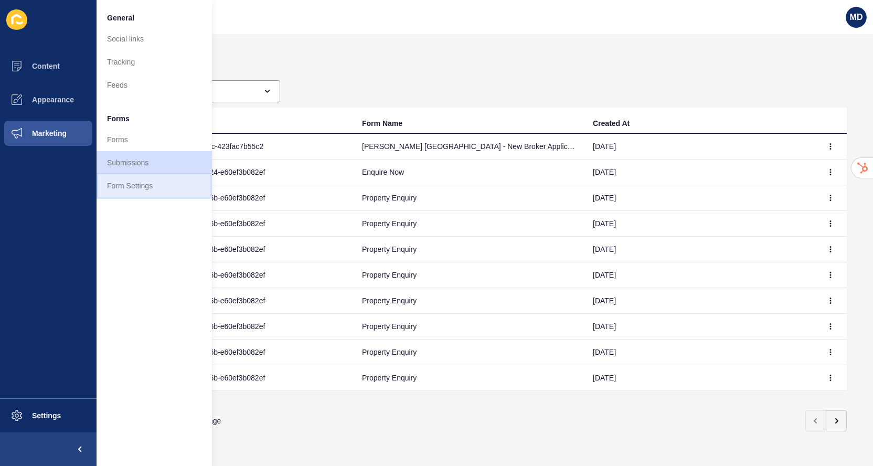
click at [118, 189] on link "Form Settings" at bounding box center [154, 185] width 115 height 23
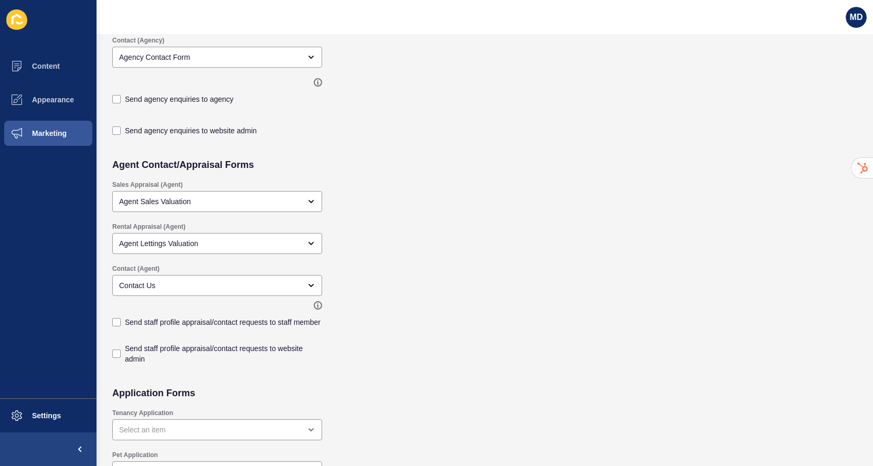
scroll to position [920, 0]
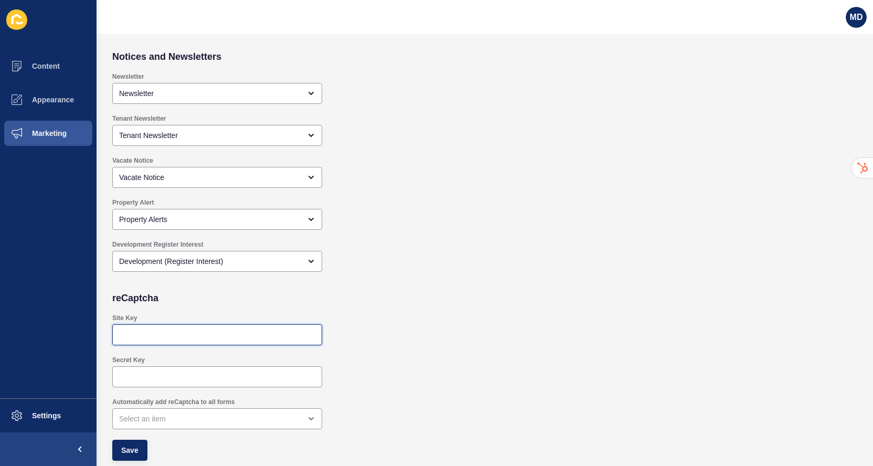
click at [162, 332] on input "Site Key" at bounding box center [217, 334] width 196 height 10
click at [493, 216] on div "Property Alert Property Alerts" at bounding box center [409, 214] width 604 height 42
click at [225, 340] on div at bounding box center [217, 334] width 210 height 21
paste input "6Le3_MErAAAAAMFBQHNKtnqK604SMLLNpp3ZBqM7"
type input "6Le3_MErAAAAAMFBQHNKtnqK604SMLLNpp3ZBqM7"
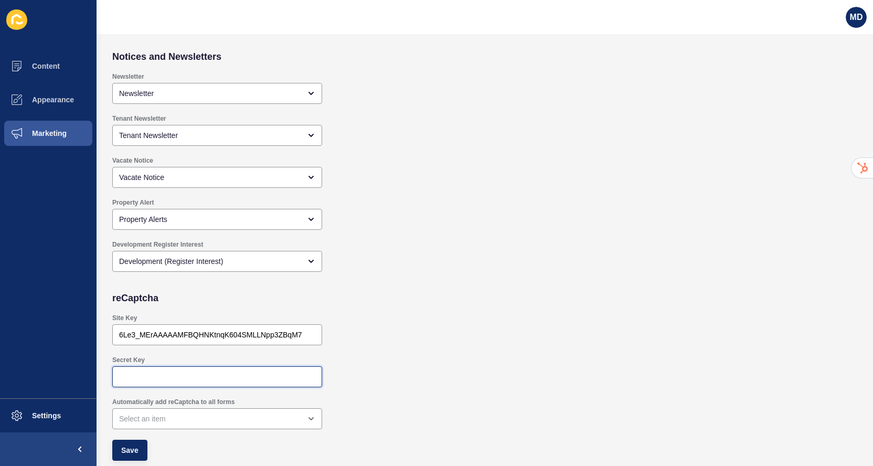
click at [164, 372] on input "Secret Key" at bounding box center [217, 376] width 196 height 10
paste input "6Le3_MErAAAAAG8R6UgxTeexUjRnT4eB53a8vzuy"
type input "6Le3_MErAAAAAG8R6UgxTeexUjRnT4eB53a8vzuy"
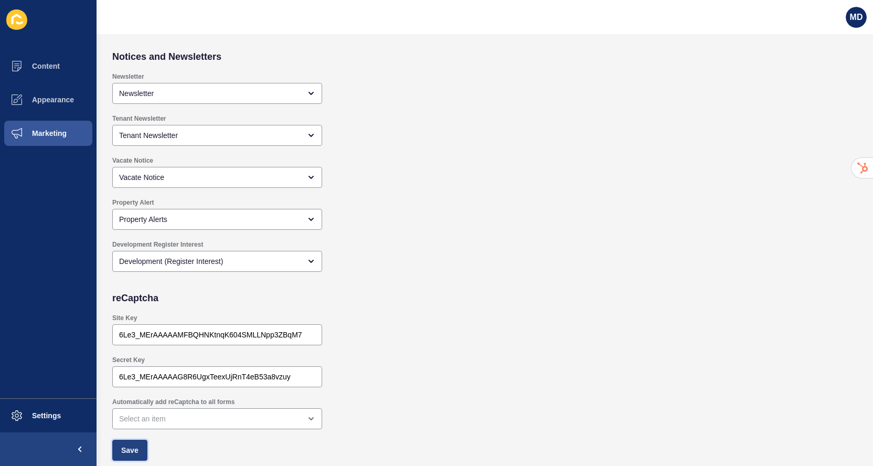
click at [119, 454] on button "Save" at bounding box center [129, 450] width 35 height 21
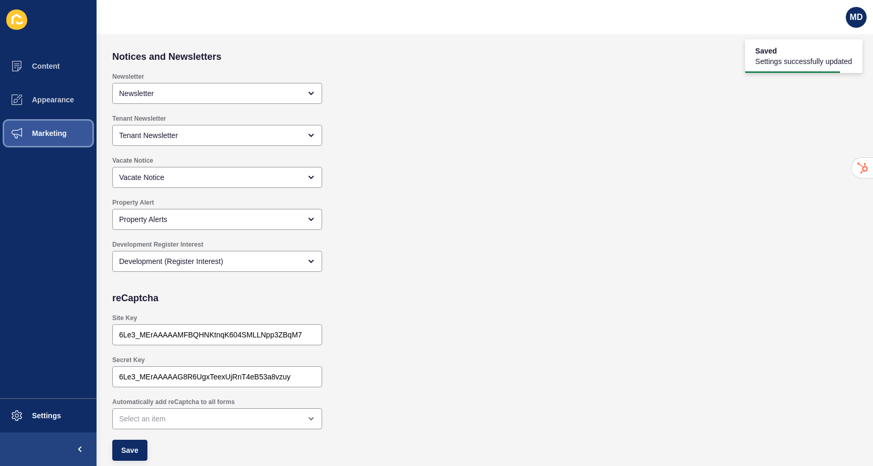
click at [67, 138] on button "Marketing" at bounding box center [48, 133] width 97 height 34
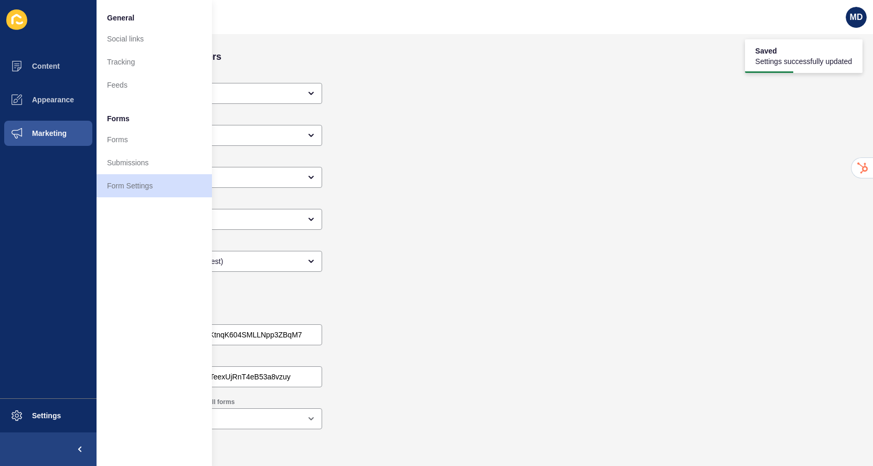
click at [412, 131] on div "Tenant Newsletter Tenant Newsletter" at bounding box center [409, 130] width 604 height 42
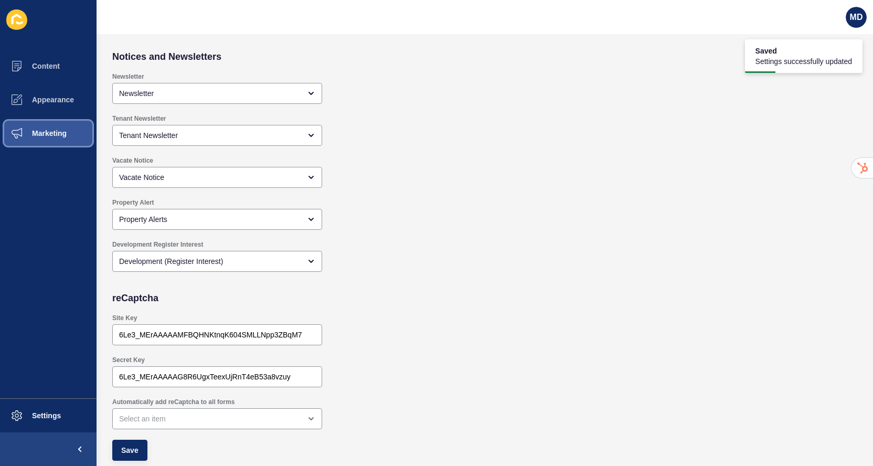
click at [27, 137] on span at bounding box center [17, 133] width 34 height 34
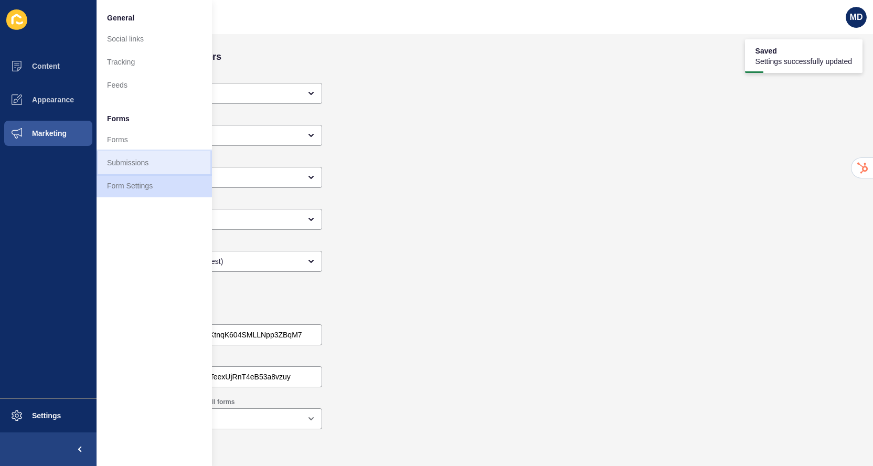
click at [142, 156] on link "Submissions" at bounding box center [154, 162] width 115 height 23
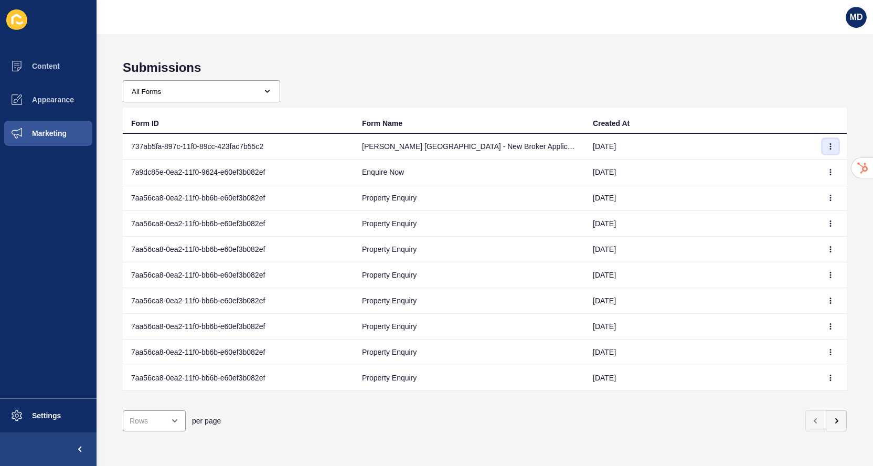
click at [832, 147] on icon "button" at bounding box center [830, 146] width 6 height 6
click at [760, 94] on div "All Forms Jefferies London - New Broker Application Simple Contact Form (Footer…" at bounding box center [485, 91] width 724 height 22
click at [830, 176] on button "button" at bounding box center [831, 172] width 16 height 15
click at [816, 188] on link "View" at bounding box center [801, 193] width 73 height 23
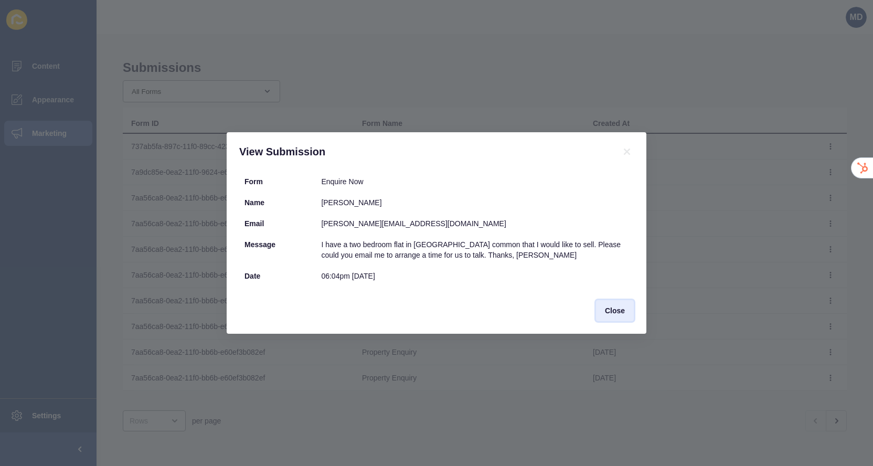
click at [609, 310] on span "Close" at bounding box center [615, 310] width 20 height 10
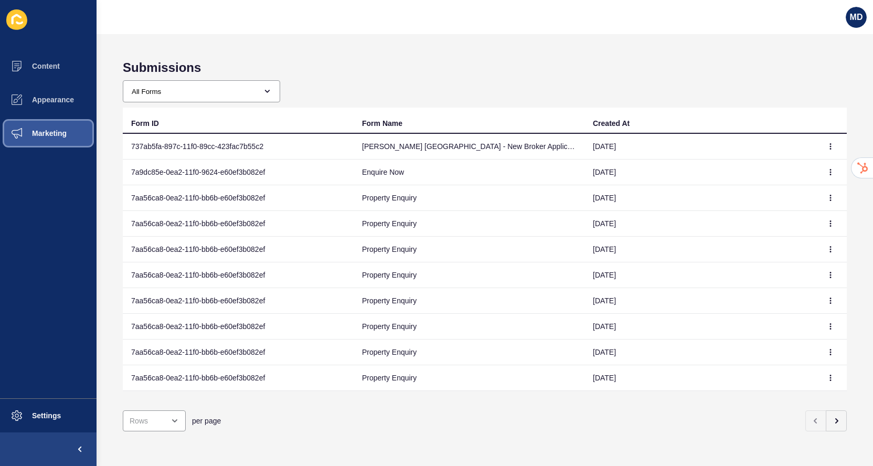
click at [65, 131] on span "Marketing" at bounding box center [32, 133] width 68 height 8
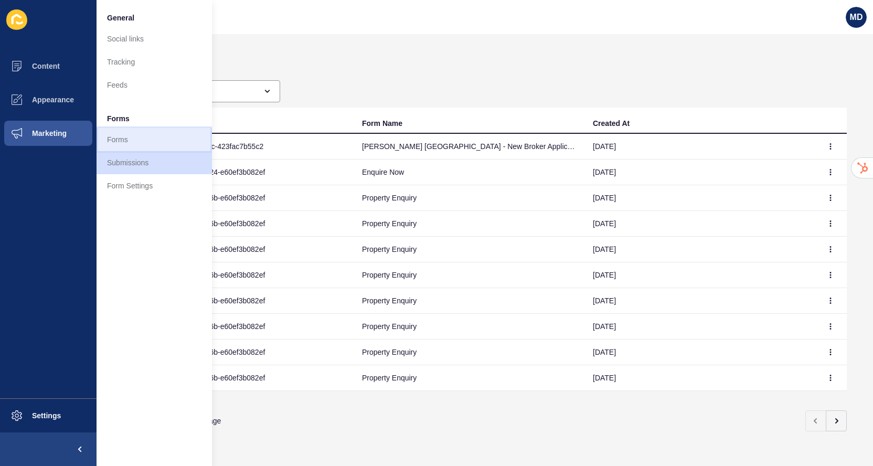
click at [140, 140] on link "Forms" at bounding box center [154, 139] width 115 height 23
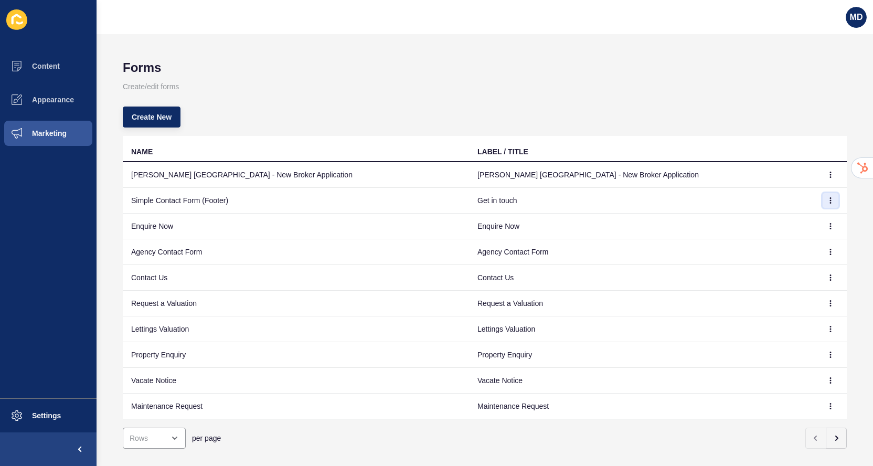
click at [834, 201] on button "button" at bounding box center [831, 200] width 16 height 15
click at [811, 223] on link "Edit" at bounding box center [801, 221] width 73 height 23
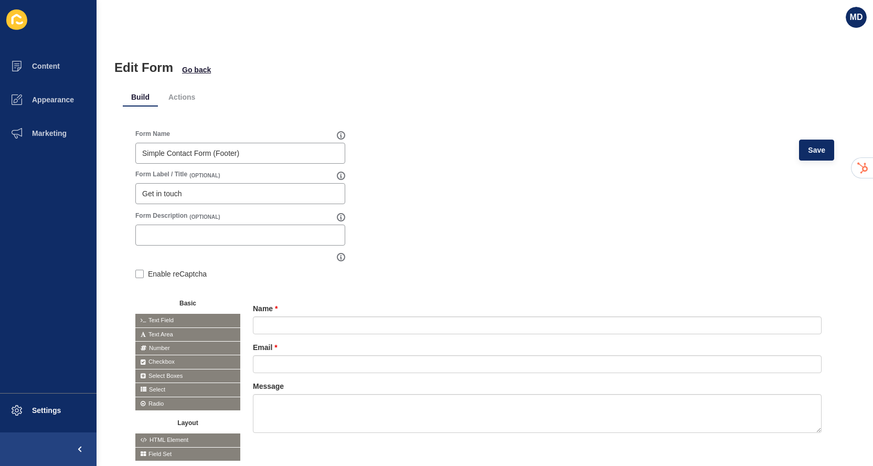
click at [165, 281] on div "Enable reCaptcha" at bounding box center [240, 273] width 210 height 21
click at [164, 272] on label "Enable reCaptcha" at bounding box center [177, 274] width 59 height 10
click at [142, 272] on input "Enable reCaptcha" at bounding box center [138, 275] width 7 height 7
checkbox input "true"
click at [824, 153] on span "Save" at bounding box center [816, 150] width 17 height 10
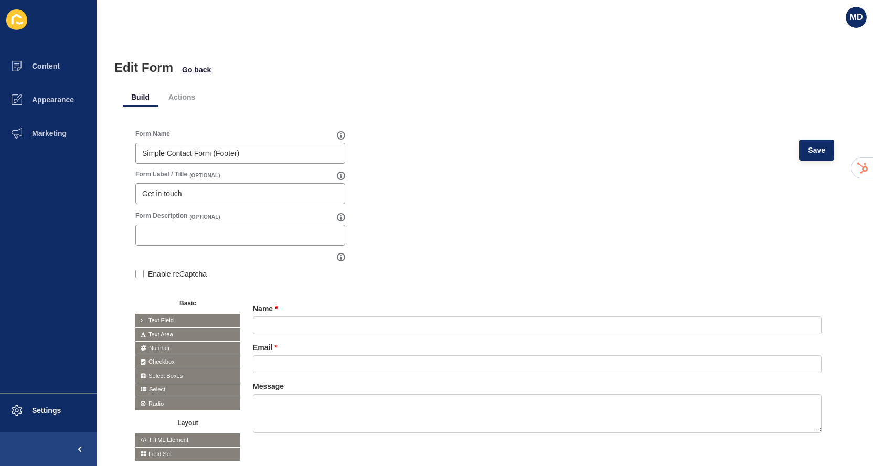
click at [201, 75] on div "Build Actions Form Name Simple Contact Form (Footer) Save Form Label / Title (O…" at bounding box center [485, 274] width 724 height 399
click at [201, 72] on span "Go back" at bounding box center [196, 70] width 29 height 10
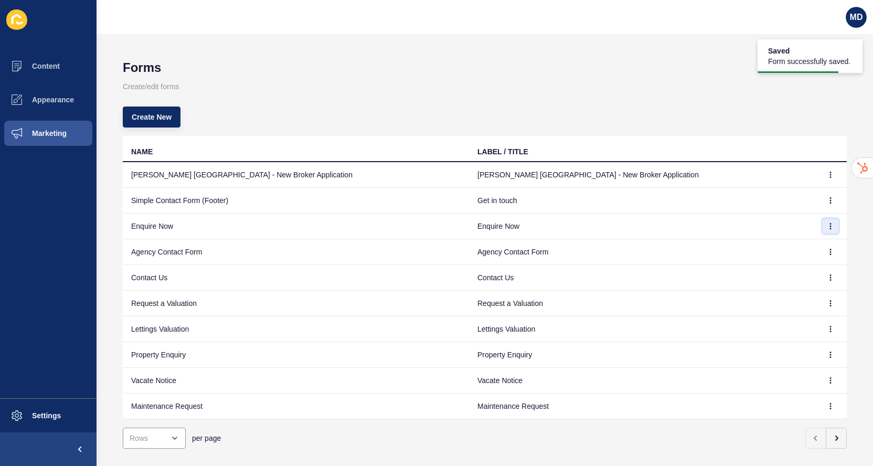
click at [827, 227] on icon "button" at bounding box center [830, 226] width 6 height 6
click at [811, 246] on link "Edit" at bounding box center [801, 247] width 73 height 23
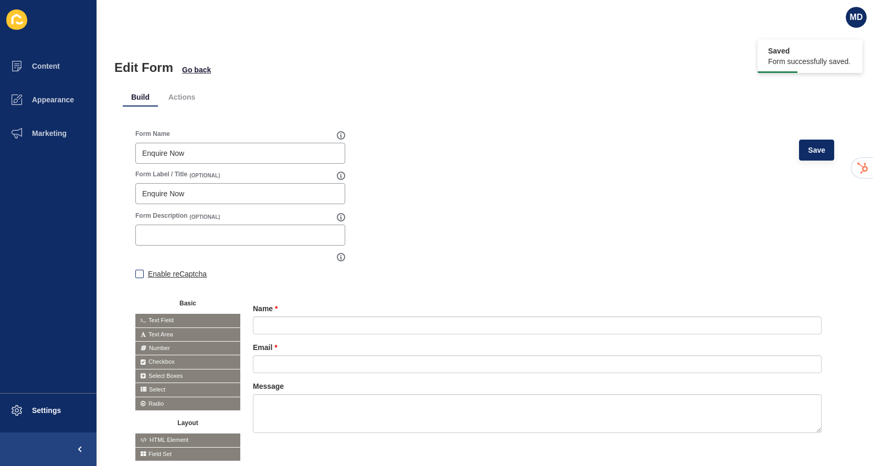
click at [162, 271] on label "Enable reCaptcha" at bounding box center [177, 274] width 59 height 10
click at [142, 272] on input "Enable reCaptcha" at bounding box center [138, 275] width 7 height 7
checkbox input "true"
click at [819, 152] on span "Save" at bounding box center [816, 150] width 17 height 10
click at [189, 70] on span "Go back" at bounding box center [196, 70] width 29 height 10
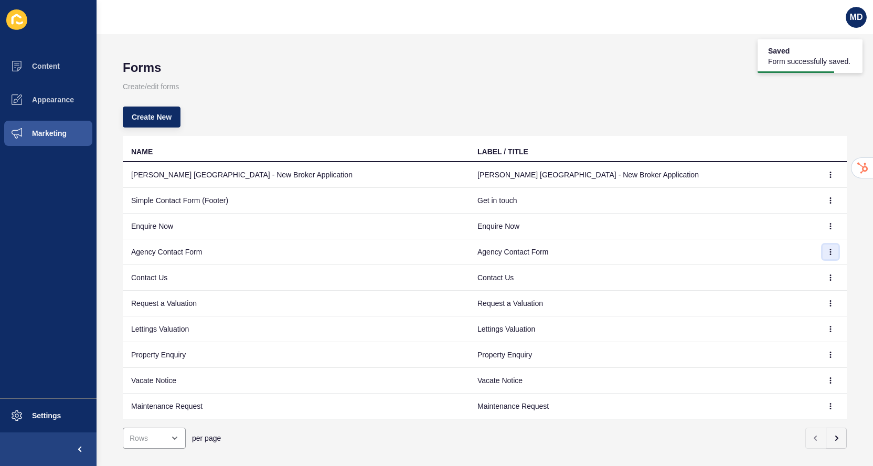
click at [829, 250] on icon "button" at bounding box center [830, 252] width 6 height 6
click at [783, 271] on link "Edit" at bounding box center [801, 272] width 73 height 23
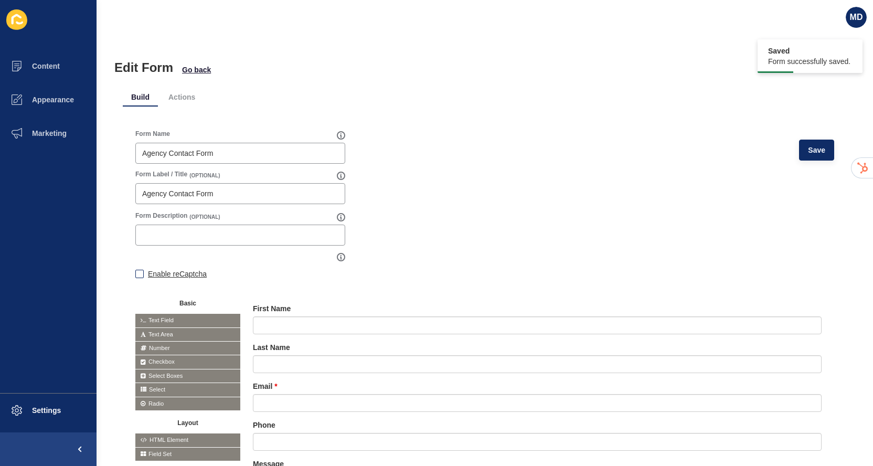
click at [152, 273] on label "Enable reCaptcha" at bounding box center [177, 274] width 59 height 10
click at [142, 273] on input "Enable reCaptcha" at bounding box center [138, 275] width 7 height 7
checkbox input "true"
click at [823, 156] on button "Save" at bounding box center [816, 150] width 35 height 21
click at [178, 71] on div "Edit Form Go back" at bounding box center [484, 67] width 741 height 15
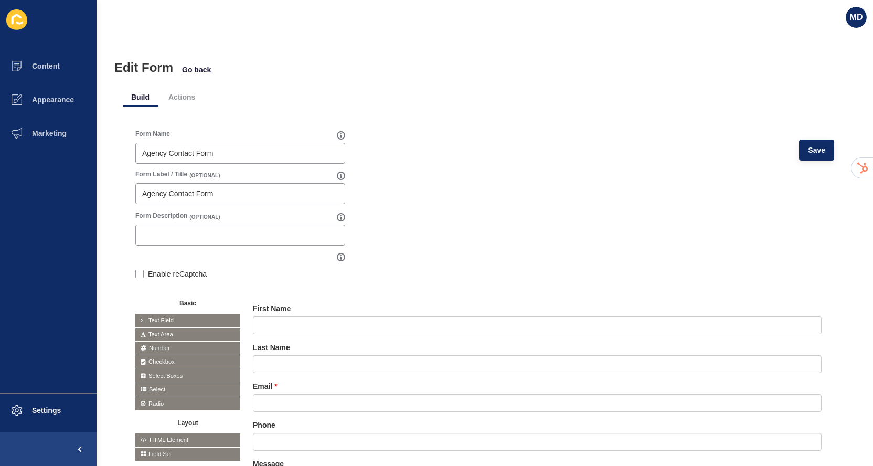
click at [192, 75] on div "Build Actions Form Name Agency Contact Form Save Form Label / Title (OPTIONAL) …" at bounding box center [485, 312] width 724 height 474
click at [192, 68] on span "Go back" at bounding box center [196, 70] width 29 height 10
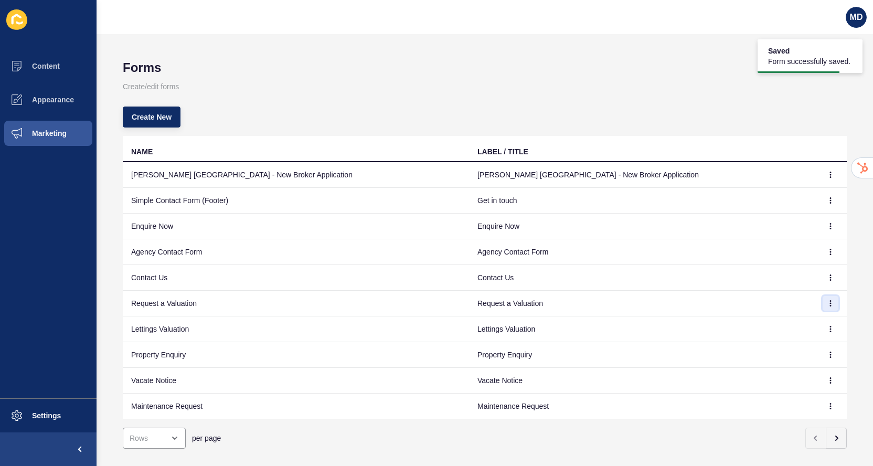
click at [831, 299] on button "button" at bounding box center [831, 303] width 16 height 15
click at [806, 323] on link "Edit" at bounding box center [801, 324] width 73 height 23
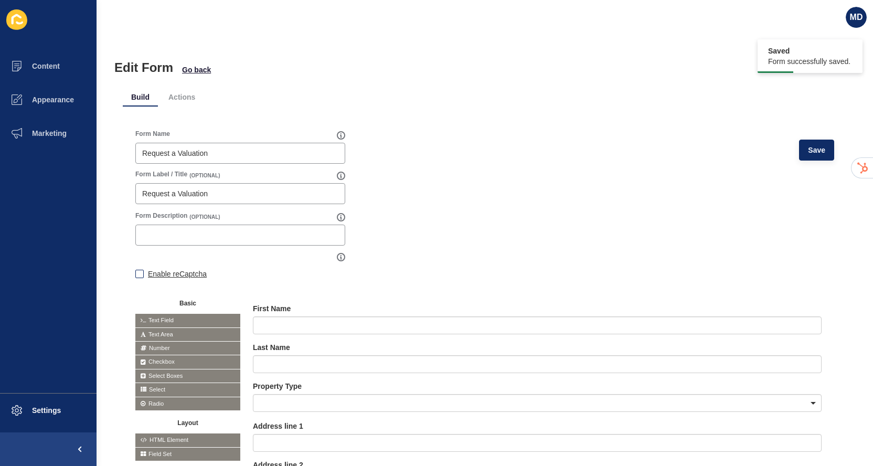
click at [185, 270] on label "Enable reCaptcha" at bounding box center [177, 274] width 59 height 10
click at [142, 272] on input "Enable reCaptcha" at bounding box center [138, 275] width 7 height 7
checkbox input "true"
click at [814, 153] on span "Save" at bounding box center [816, 150] width 17 height 10
click at [206, 71] on span "Go back" at bounding box center [196, 70] width 29 height 10
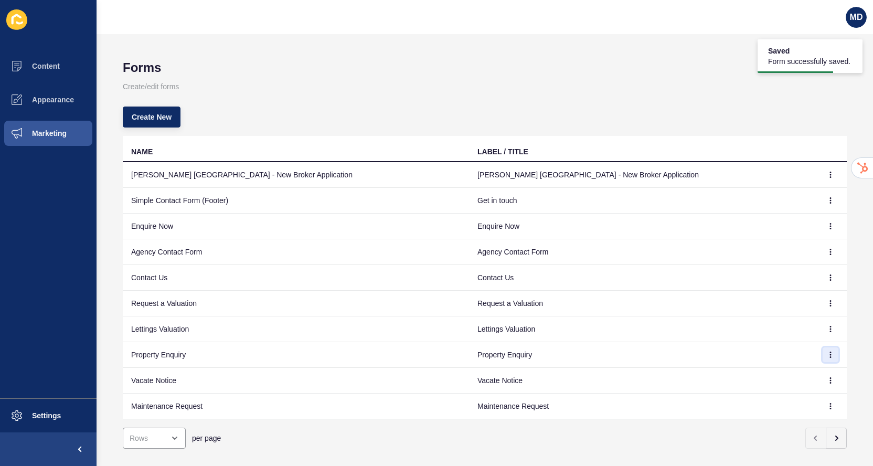
click at [828, 357] on icon "button" at bounding box center [830, 354] width 6 height 6
click at [806, 375] on link "Edit" at bounding box center [801, 375] width 73 height 23
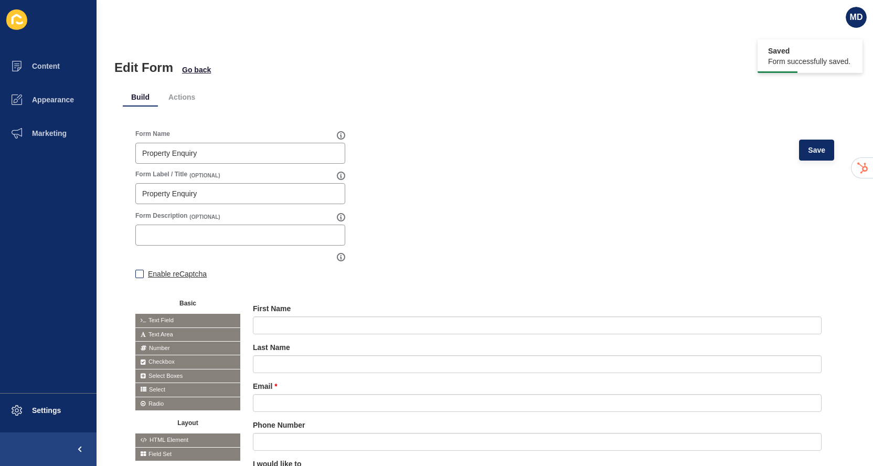
click at [167, 273] on label "Enable reCaptcha" at bounding box center [177, 274] width 59 height 10
click at [142, 273] on input "Enable reCaptcha" at bounding box center [138, 275] width 7 height 7
checkbox input "true"
click at [814, 151] on span "Save" at bounding box center [816, 150] width 17 height 10
click at [204, 67] on span "Go back" at bounding box center [196, 70] width 29 height 10
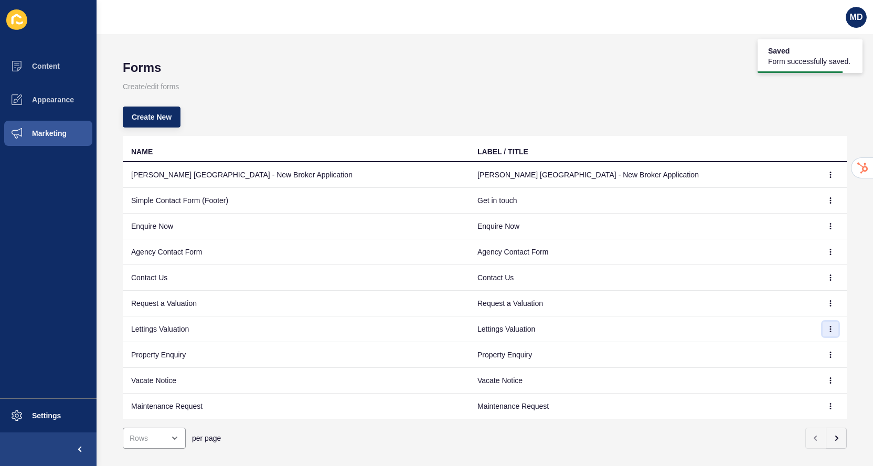
click at [826, 327] on button "button" at bounding box center [831, 329] width 16 height 15
click at [799, 344] on link "Edit" at bounding box center [801, 349] width 73 height 23
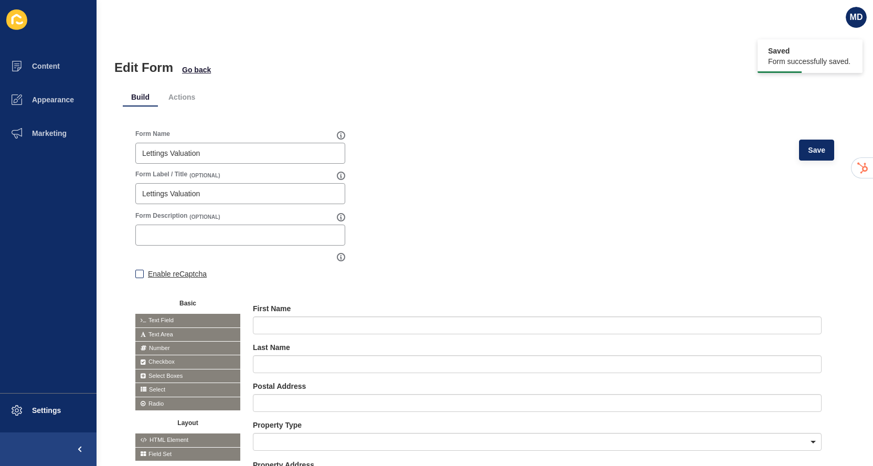
click at [158, 273] on label "Enable reCaptcha" at bounding box center [177, 274] width 59 height 10
click at [142, 273] on input "Enable reCaptcha" at bounding box center [138, 275] width 7 height 7
checkbox input "true"
click at [818, 151] on span "Save" at bounding box center [816, 150] width 17 height 10
click at [186, 69] on span "Go back" at bounding box center [196, 70] width 29 height 10
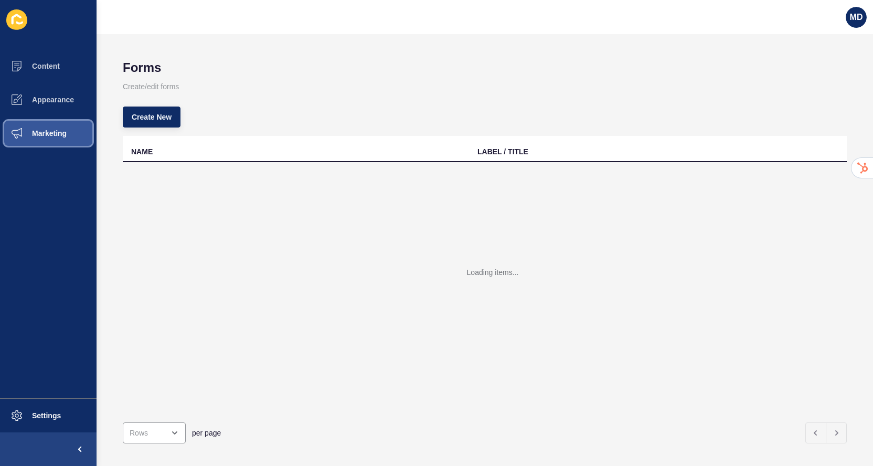
click at [60, 137] on span "Marketing" at bounding box center [32, 133] width 68 height 8
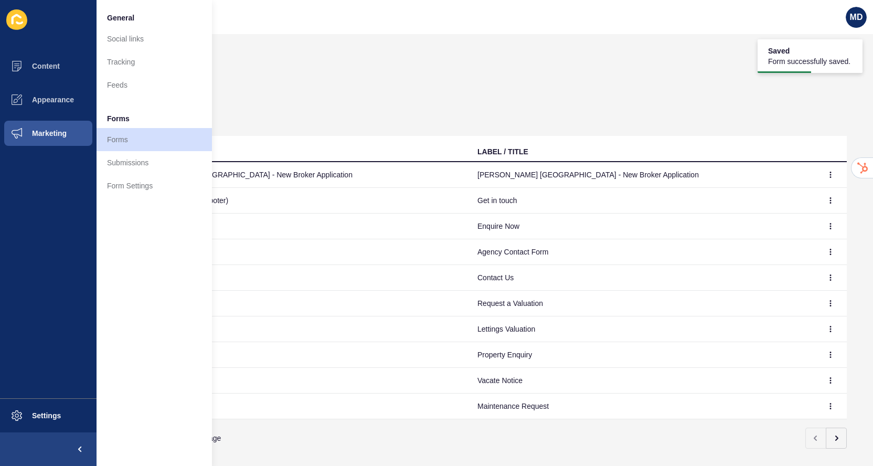
click at [622, 102] on div "Create New" at bounding box center [485, 117] width 724 height 38
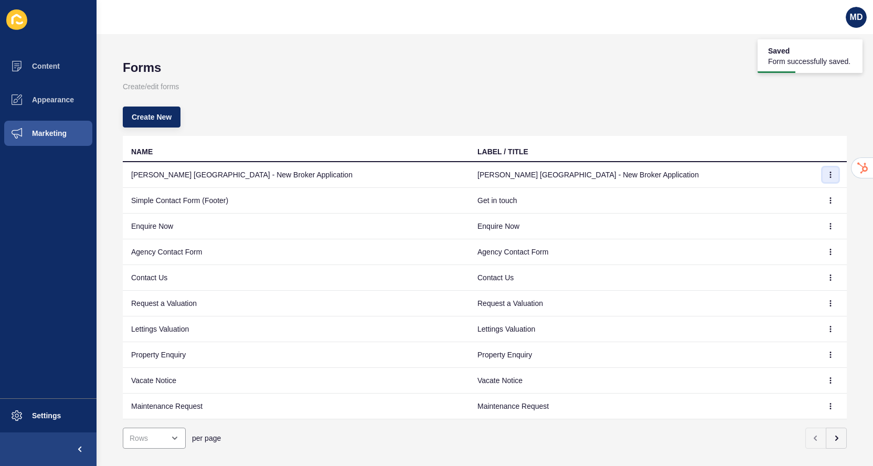
click at [834, 173] on button "button" at bounding box center [831, 174] width 16 height 15
click at [802, 193] on link "Edit" at bounding box center [801, 195] width 73 height 23
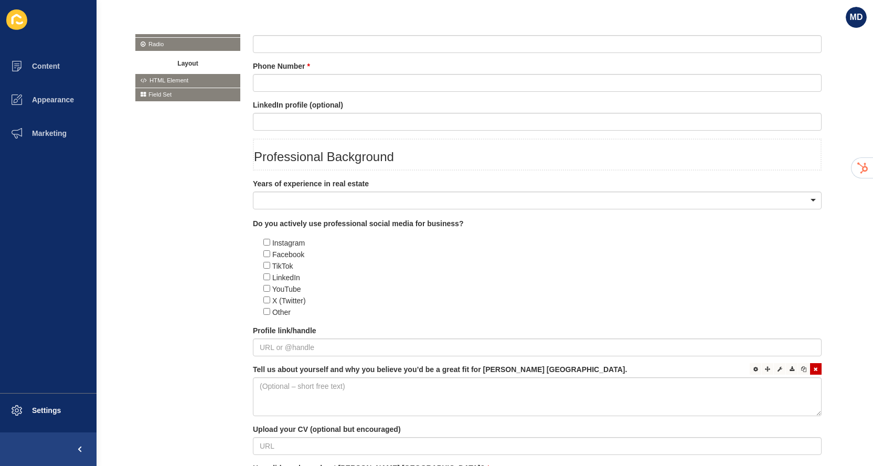
scroll to position [350, 0]
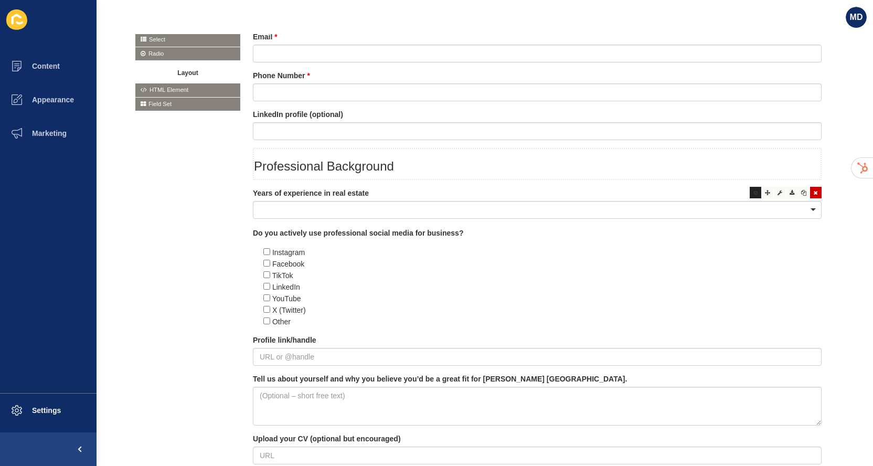
click at [755, 195] on icon at bounding box center [755, 192] width 5 height 5
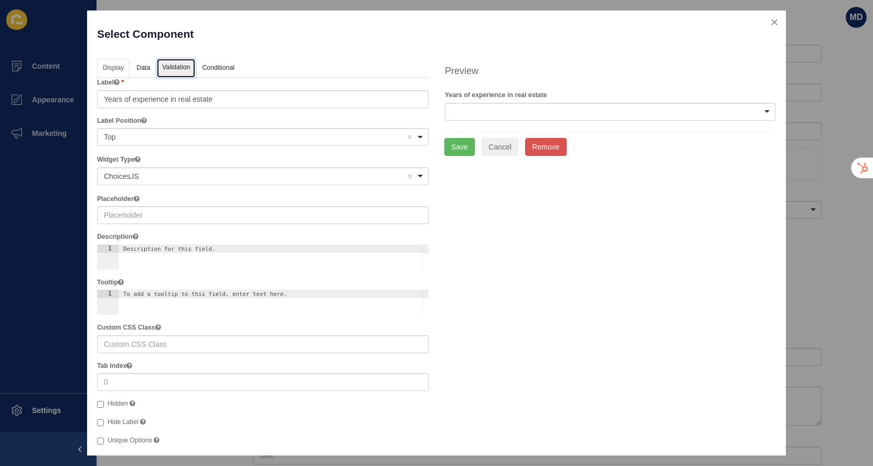
click at [176, 60] on link "Validation" at bounding box center [176, 68] width 38 height 19
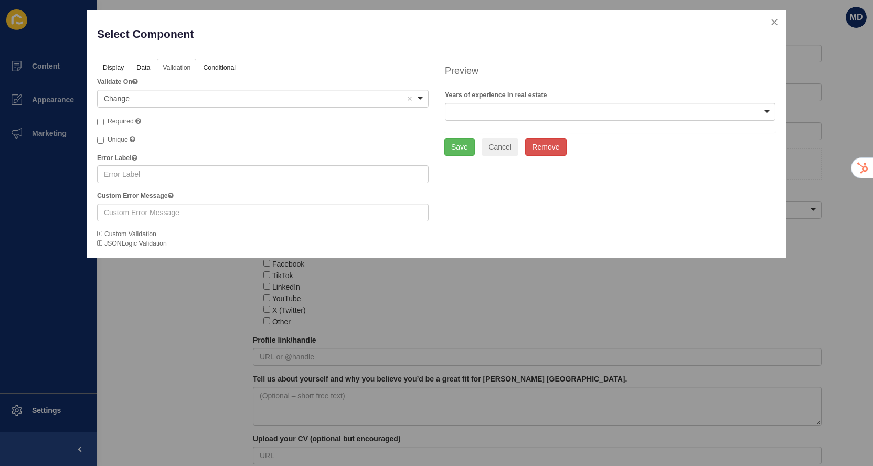
click at [127, 121] on span "Required" at bounding box center [121, 121] width 26 height 7
click at [104, 121] on input "Required A required field must be filled in before the form can be submitted." at bounding box center [100, 122] width 7 height 7
checkbox input "true"
click at [454, 142] on button "Save" at bounding box center [459, 147] width 30 height 18
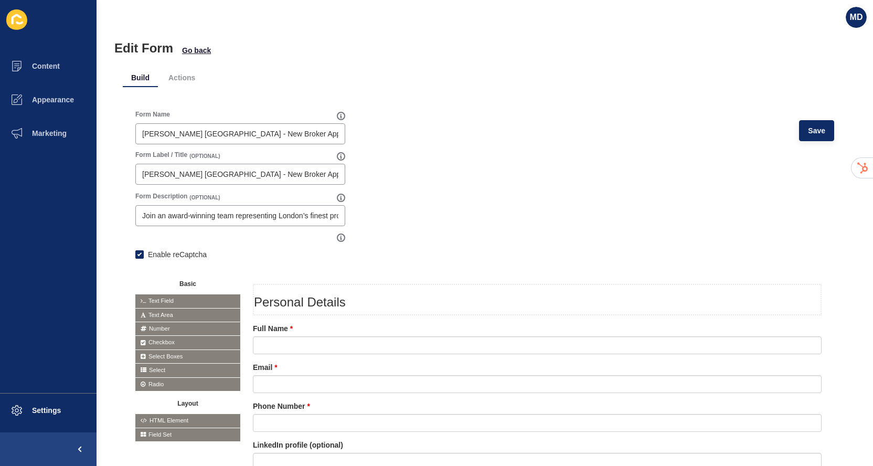
scroll to position [0, 0]
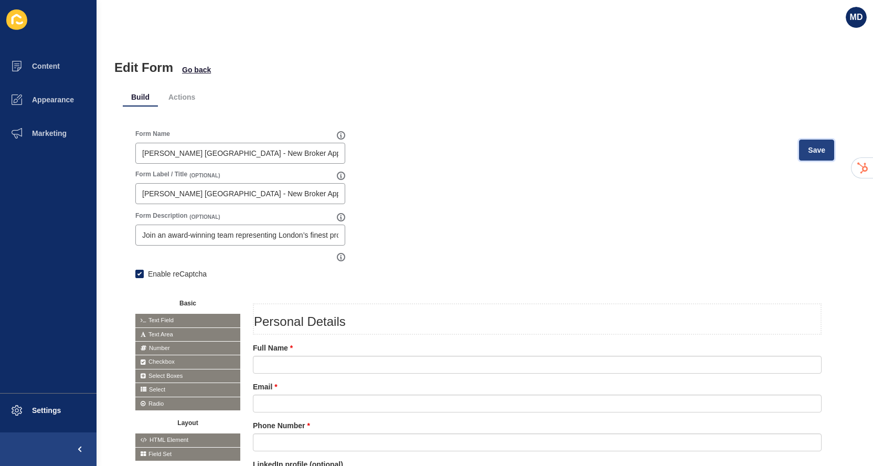
click at [820, 148] on span "Save" at bounding box center [816, 150] width 17 height 10
click at [204, 69] on span "Go back" at bounding box center [196, 70] width 29 height 10
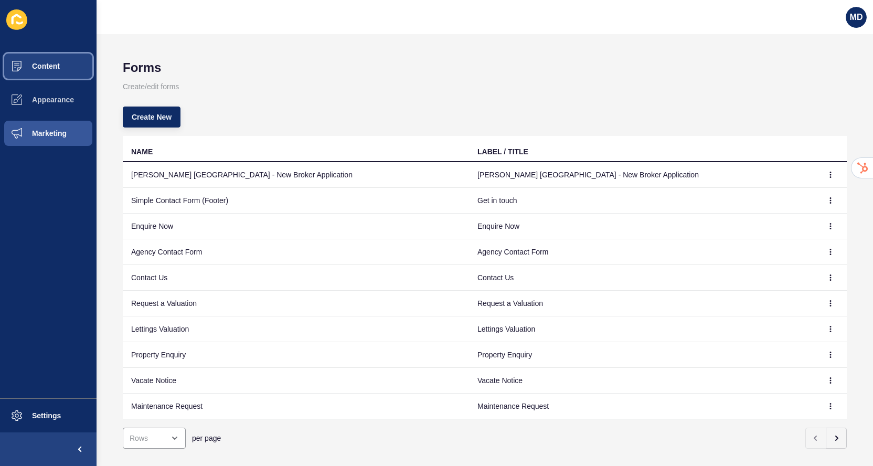
click at [49, 67] on span "Content" at bounding box center [28, 66] width 61 height 8
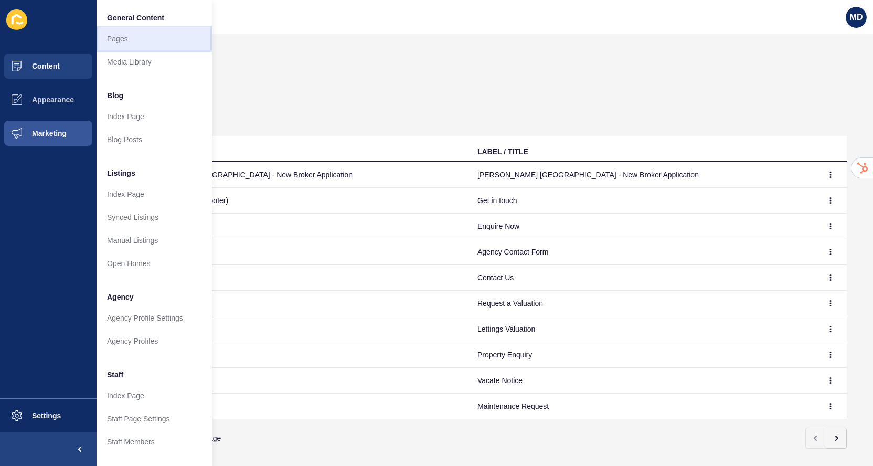
click at [134, 46] on link "Pages" at bounding box center [154, 38] width 115 height 23
